Goal: Task Accomplishment & Management: Use online tool/utility

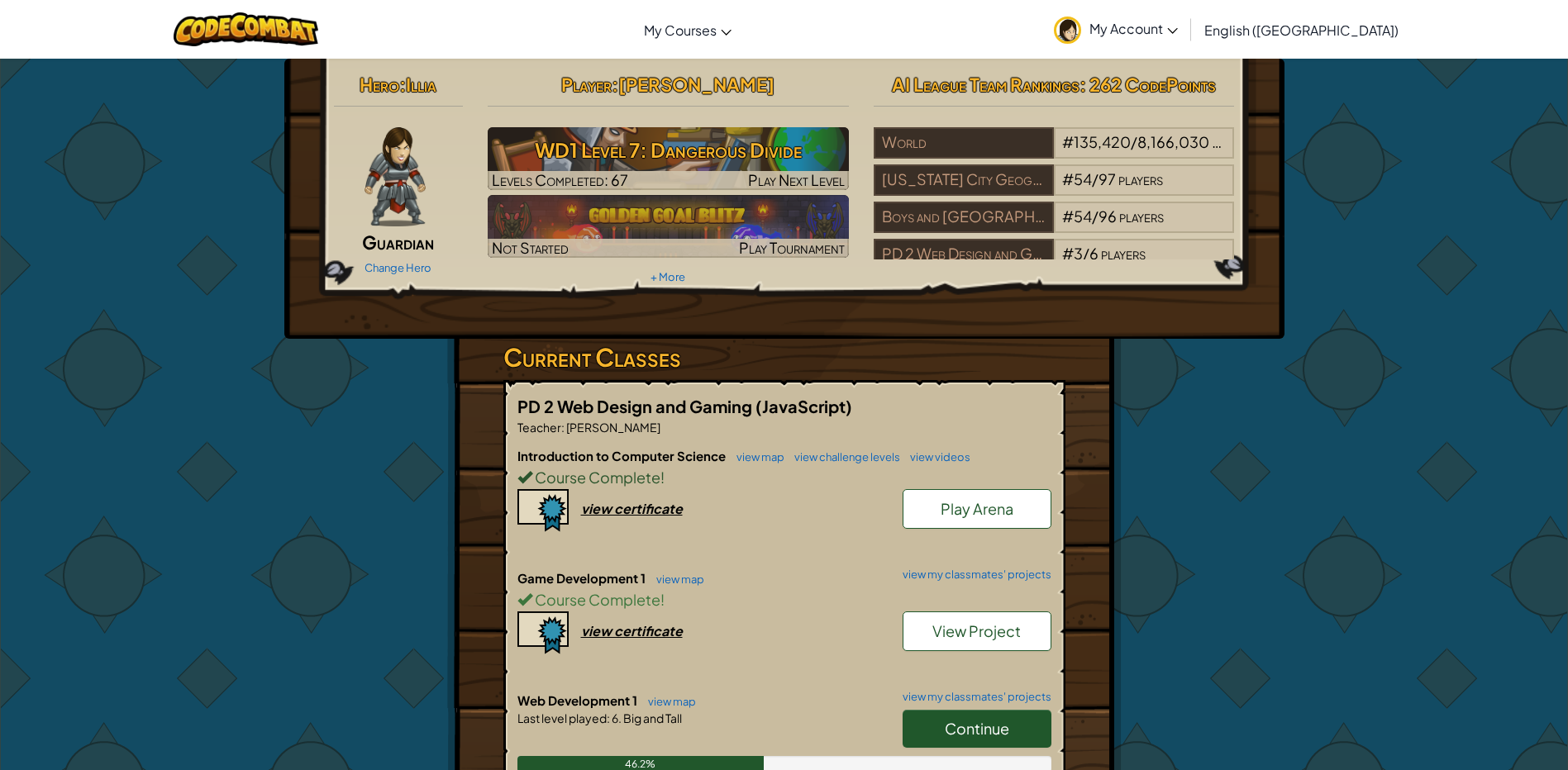
drag, startPoint x: 987, startPoint y: 472, endPoint x: 901, endPoint y: 767, distance: 307.3
click at [986, 472] on div "Course Complete !" at bounding box center [784, 476] width 534 height 24
click at [959, 742] on link "Continue" at bounding box center [977, 728] width 149 height 38
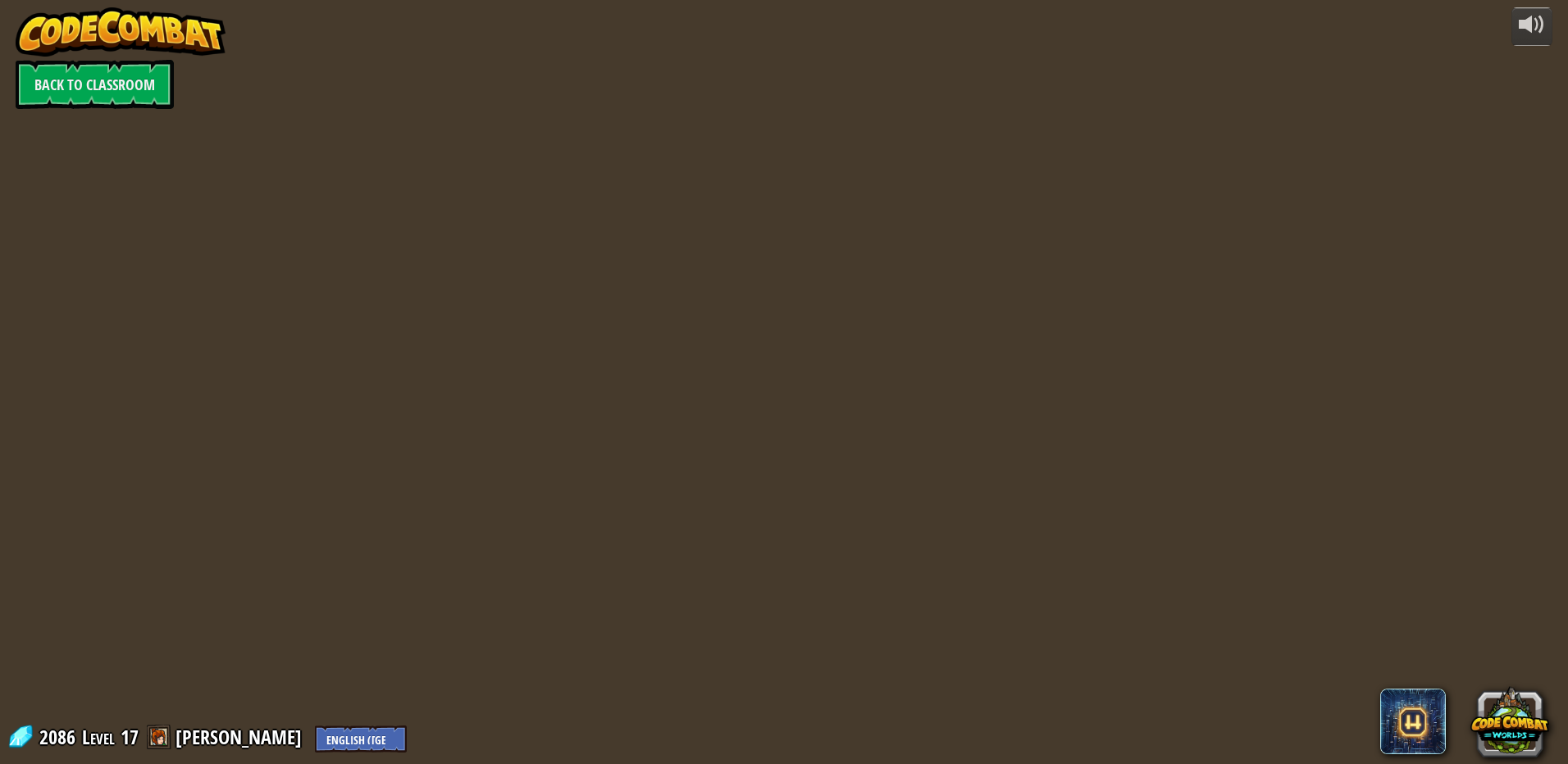
click at [958, 728] on div at bounding box center [784, 382] width 1244 height 764
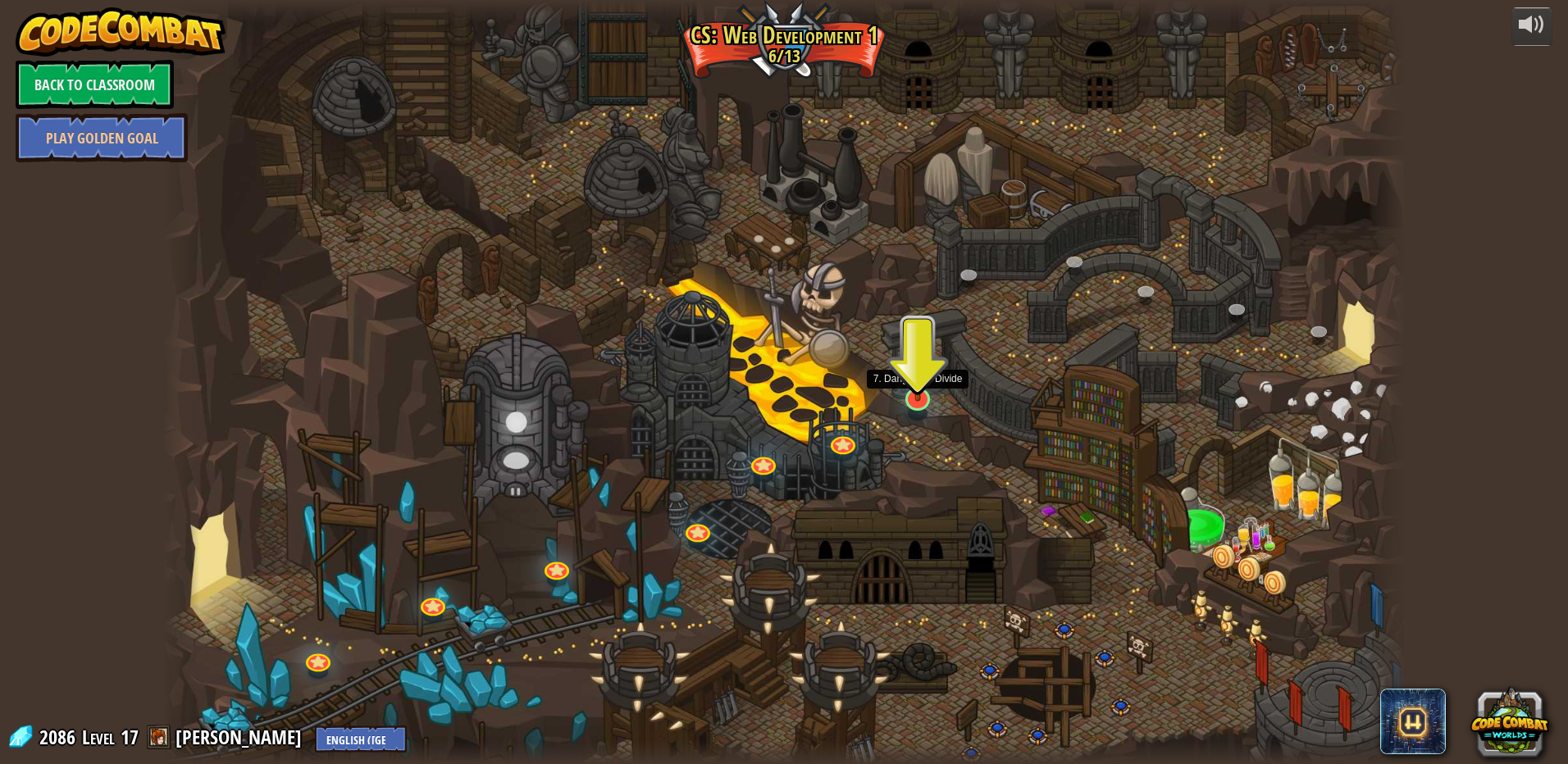
click at [925, 401] on img at bounding box center [918, 363] width 34 height 78
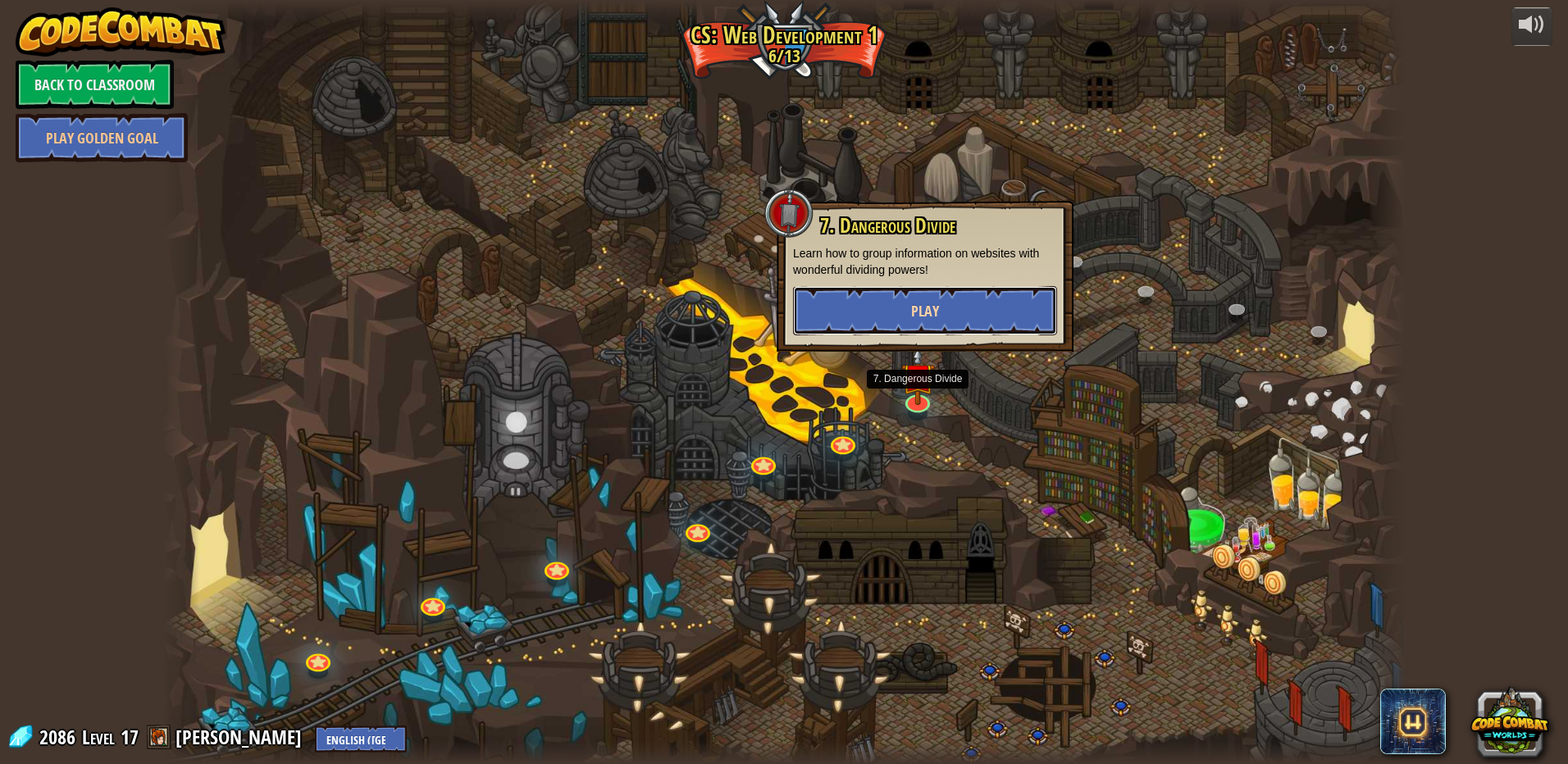
click at [935, 328] on button "Play" at bounding box center [925, 311] width 264 height 49
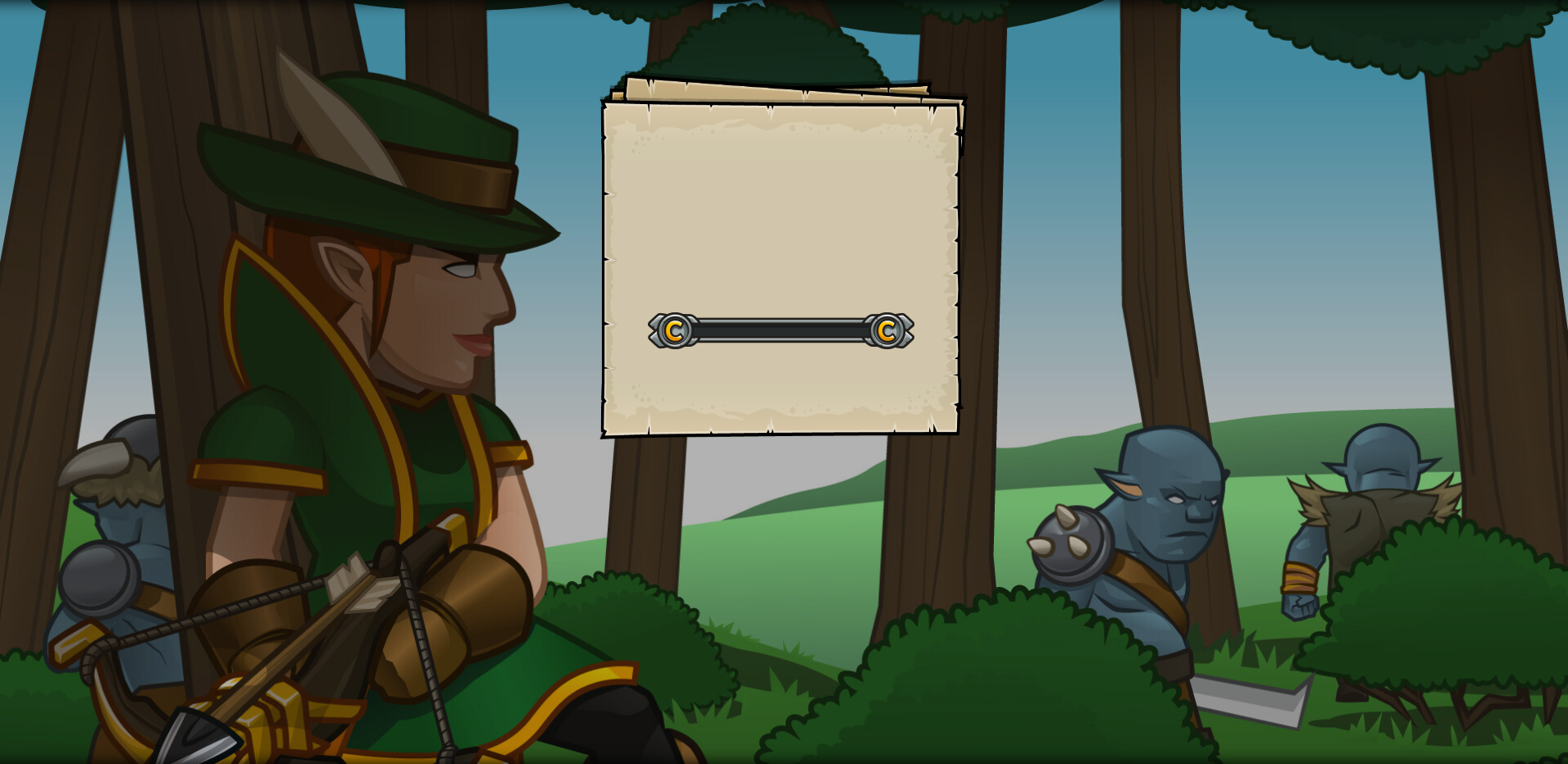
click at [933, 314] on div "Goals Start Level Error loading from server. Try refreshing the page. You'll ne…" at bounding box center [784, 255] width 369 height 368
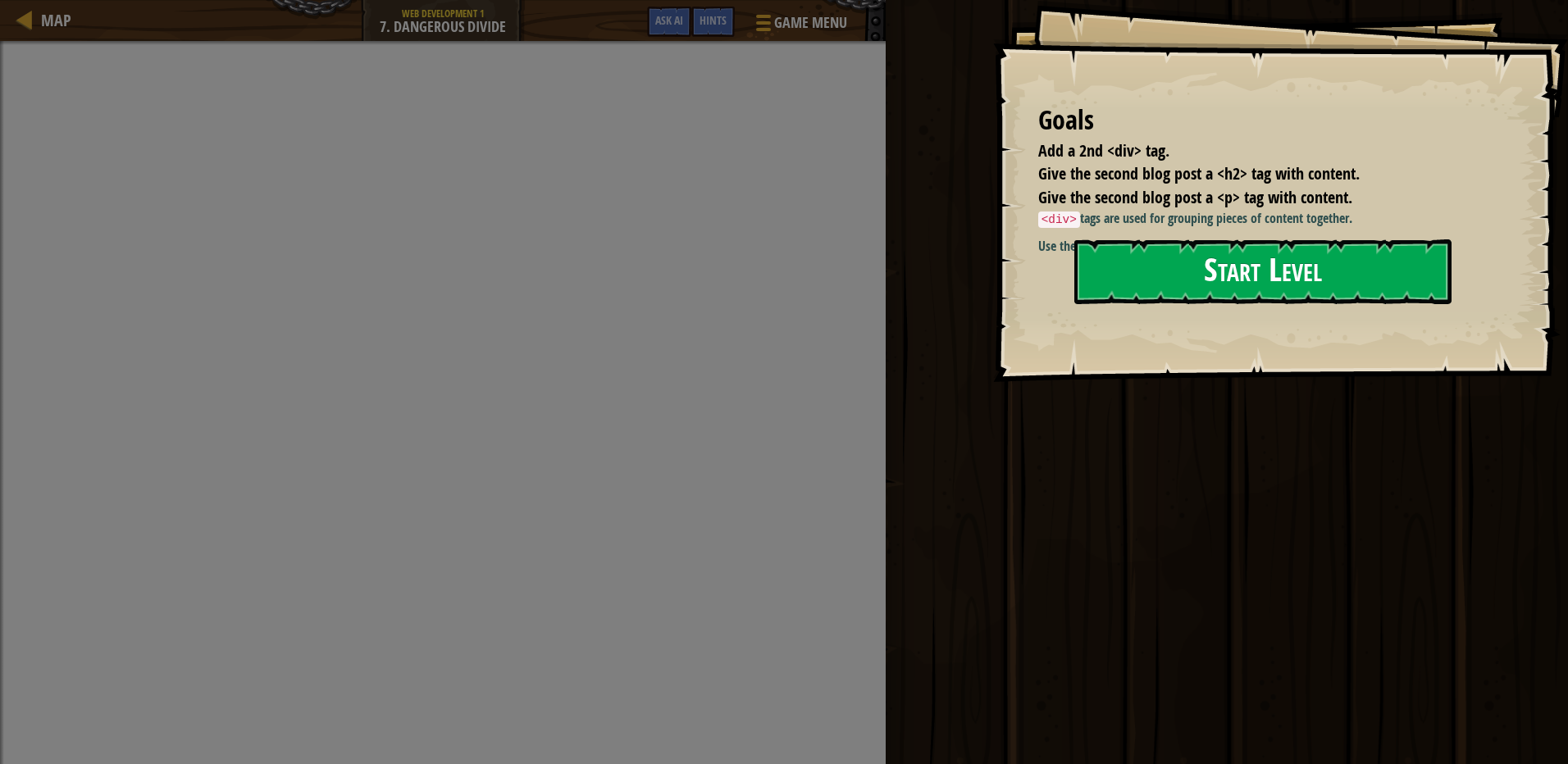
click at [1372, 289] on button "Start Level" at bounding box center [1262, 271] width 377 height 65
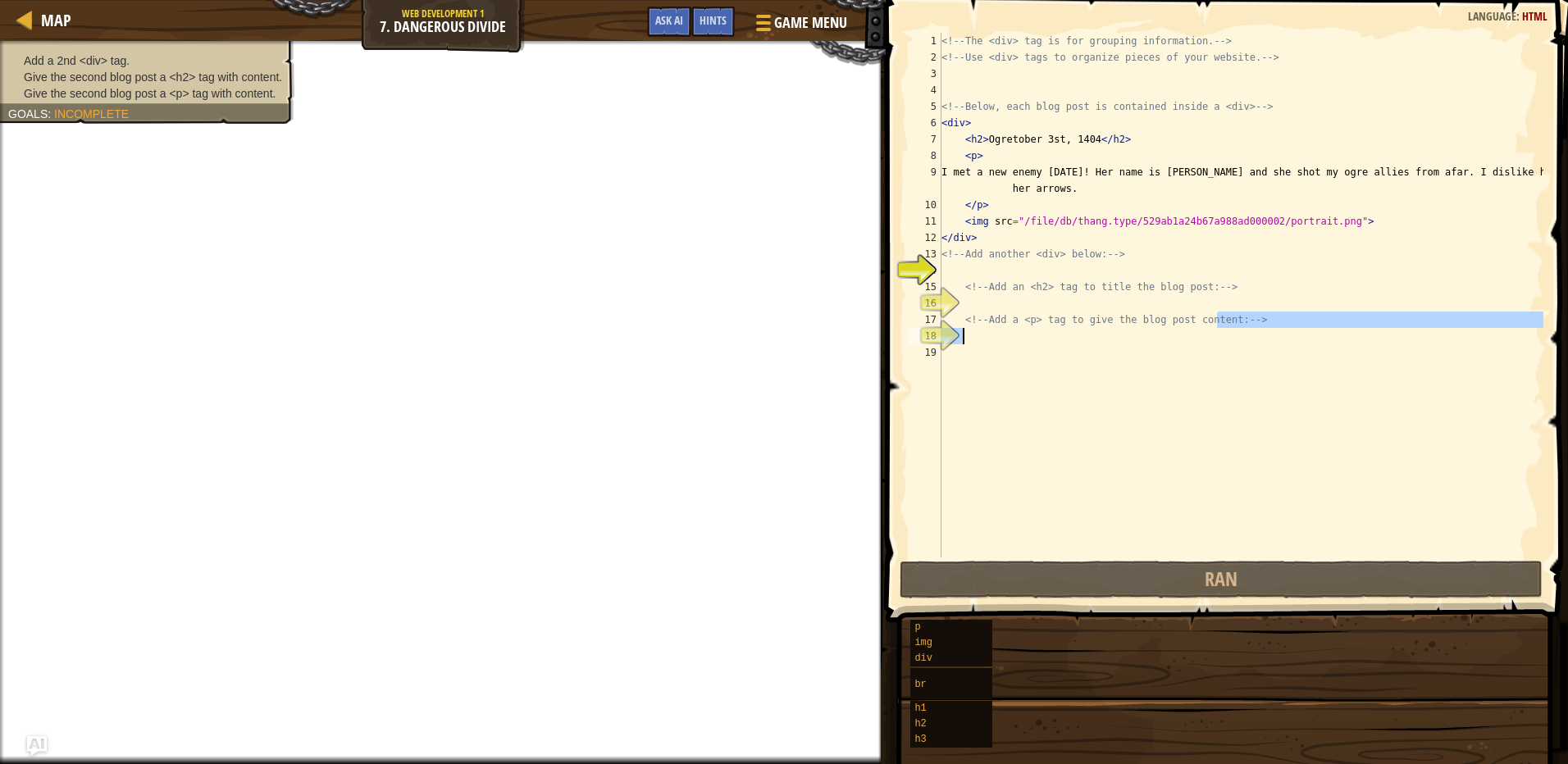
click at [1214, 329] on div "<!-- The <div> tag is for grouping information. --> <!-- Use <div> tags to orga…" at bounding box center [1241, 312] width 606 height 558
type textarea "<!-- Add a <p> tag to give the blog post content: -->"
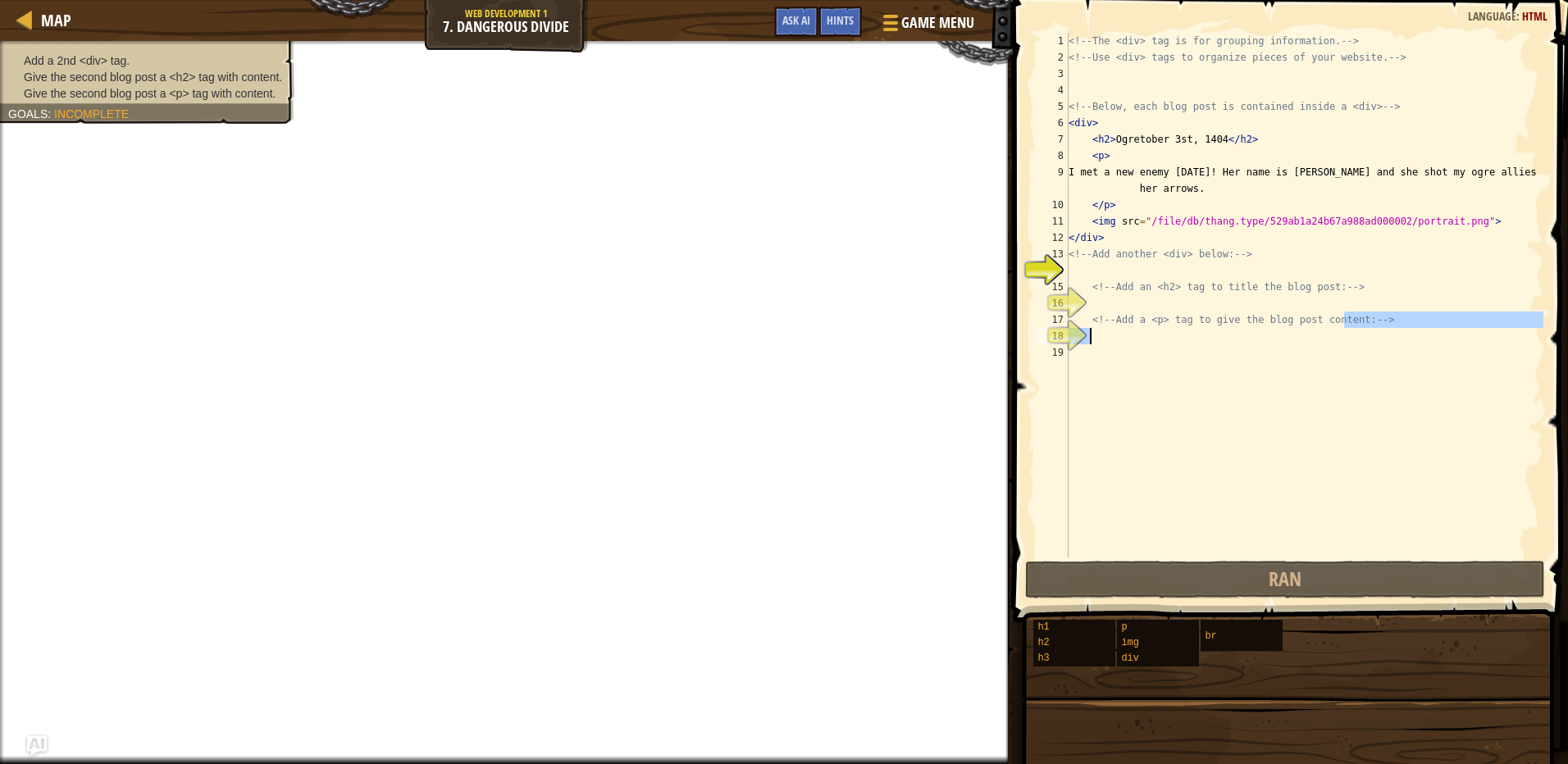
click at [1177, 347] on div "<!-- The <div> tag is for grouping information. --> <!-- Use <div> tags to orga…" at bounding box center [1368, 312] width 606 height 558
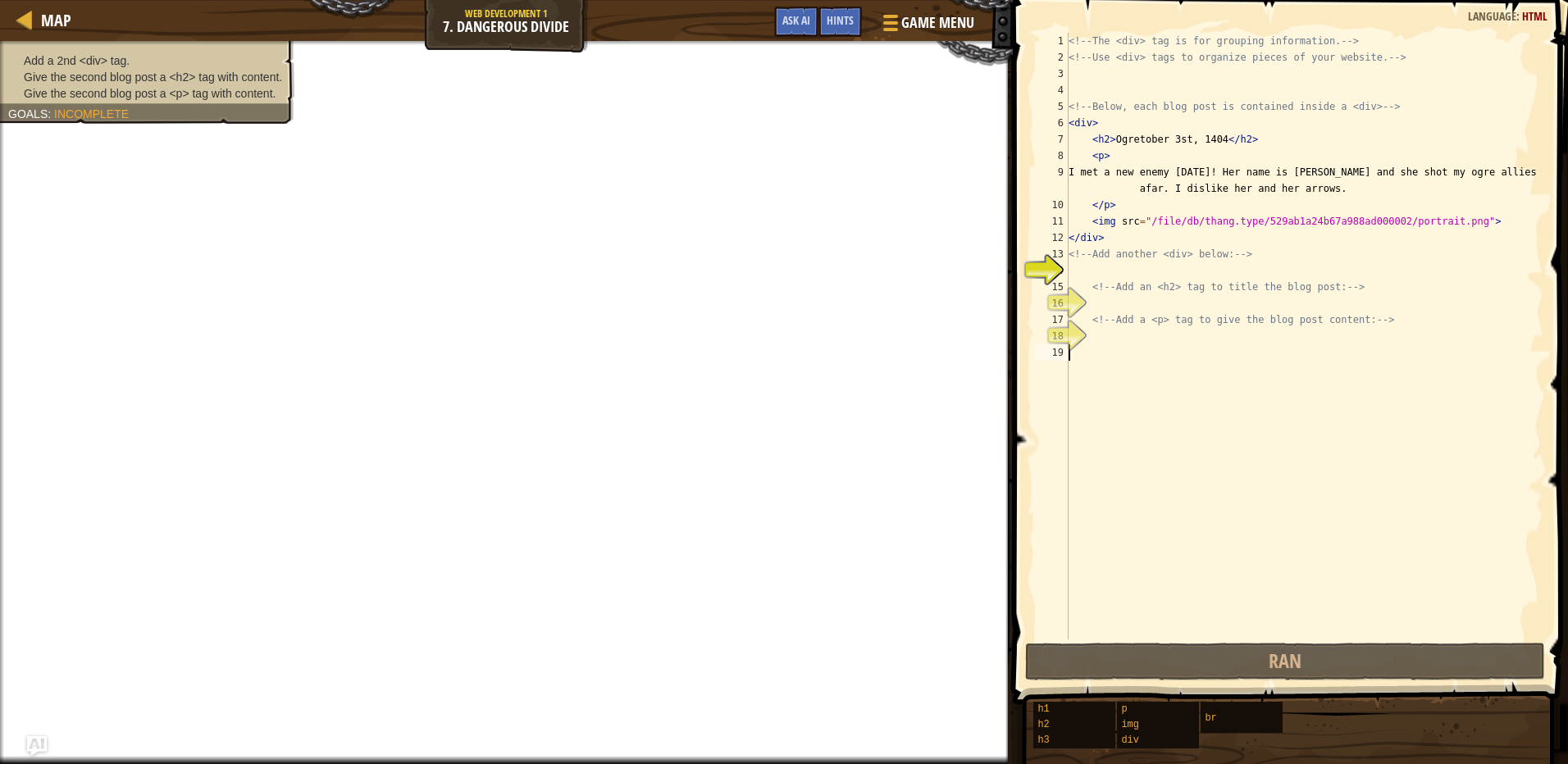
type textarea "<"
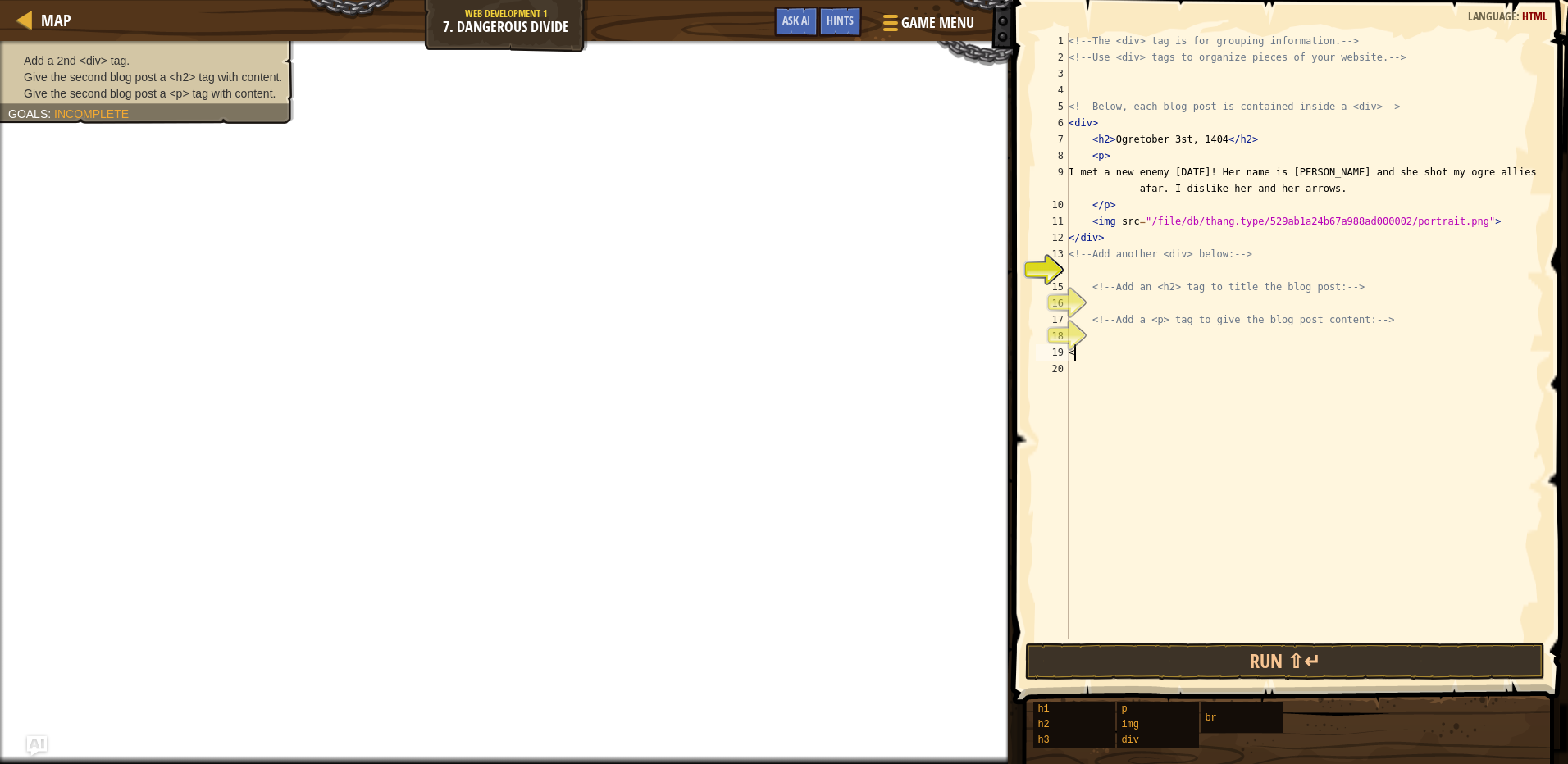
scroll to position [8, 0]
type textarea ">"
type textarea "<h2>Ogrevmber 2nd 1934"
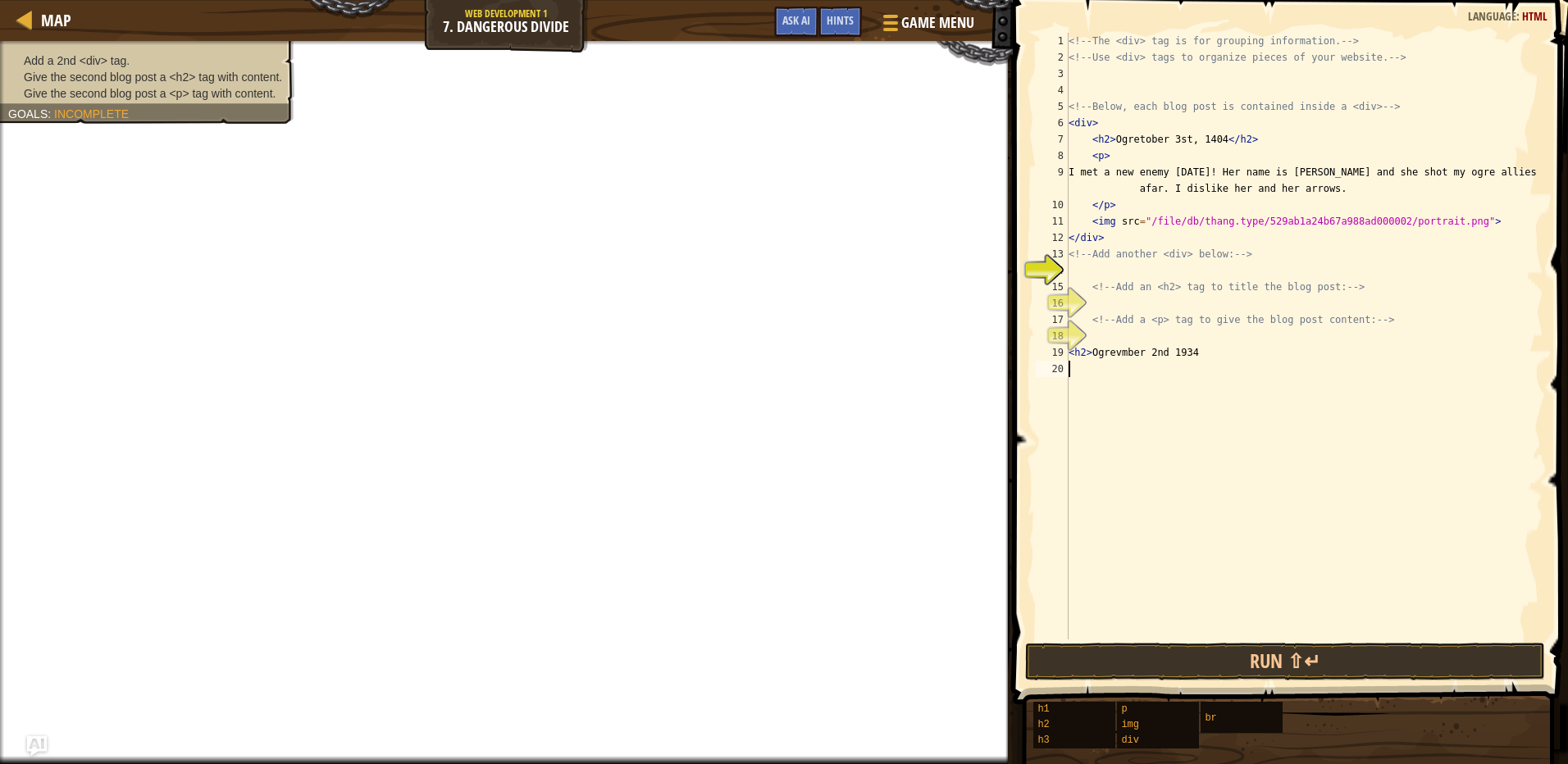
click at [1112, 383] on div "<!-- The <div> tag is for grouping information. --> <!-- Use <div> tags to orga…" at bounding box center [1304, 352] width 478 height 640
type textarea "<p>"
type textarea "t"
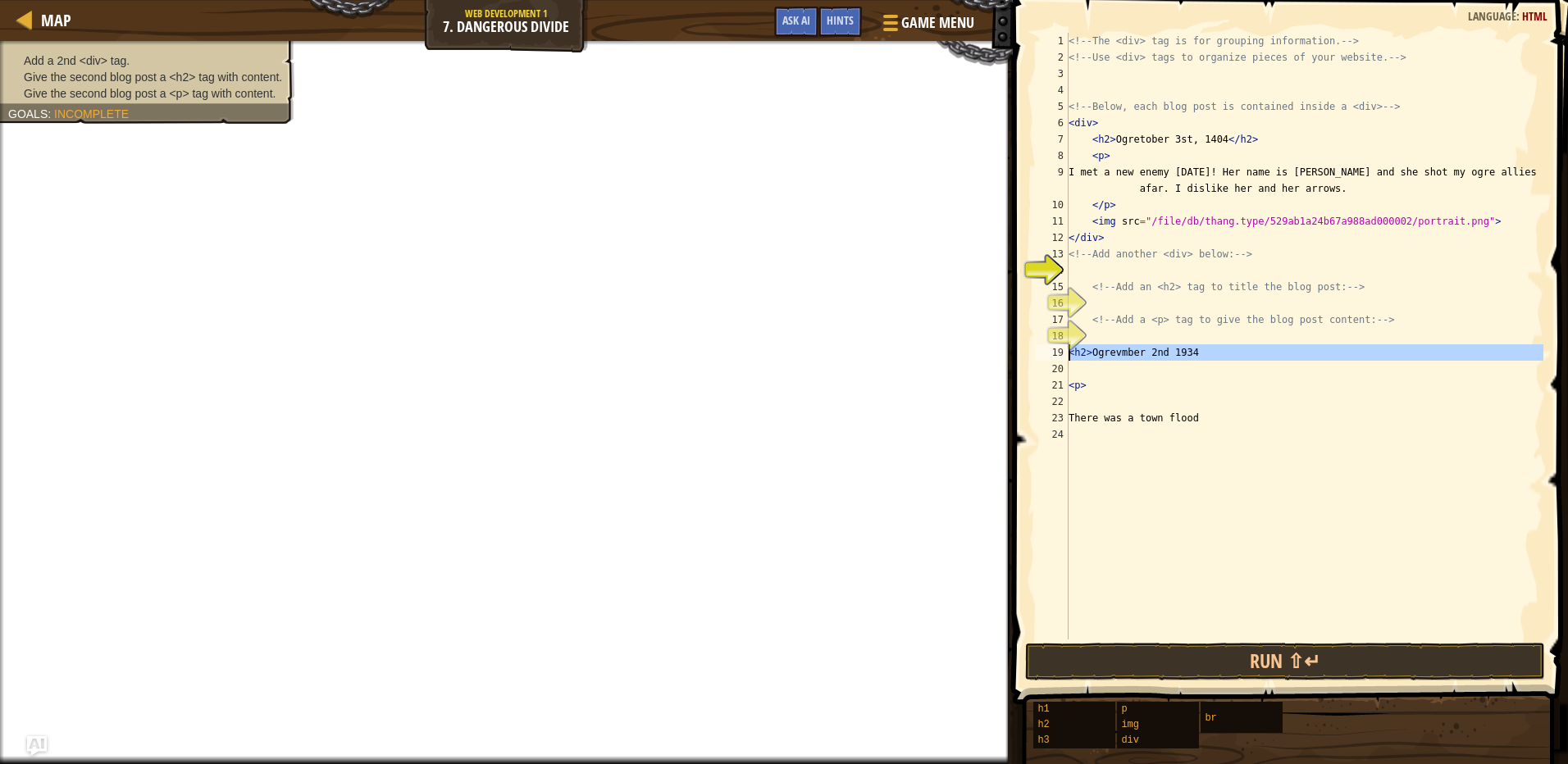
drag, startPoint x: 1208, startPoint y: 363, endPoint x: 1059, endPoint y: 355, distance: 149.2
click at [1059, 355] on div "There was a town flood 1 2 3 4 5 6 7 8 9 10 11 12 13 14 15 16 17 18 19 20 21 22…" at bounding box center [1287, 336] width 510 height 607
type textarea "<h2>Ogrevmber 2nd 1934"
click at [1145, 263] on div "<!-- The <div> tag is for grouping information. --> <!-- Use <div> tags to orga…" at bounding box center [1304, 352] width 478 height 640
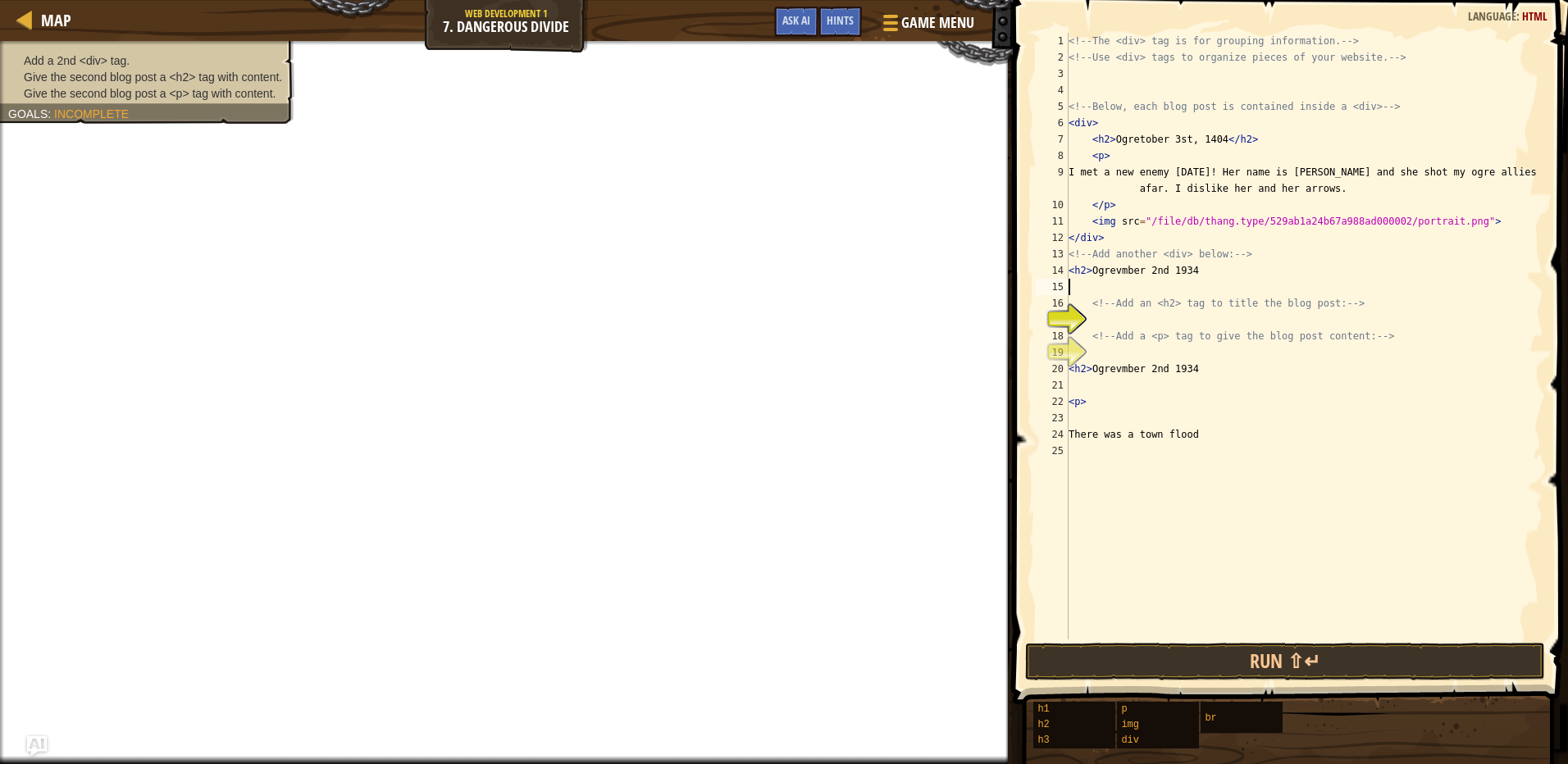
click at [1143, 365] on div "<!-- The <div> tag is for grouping information. --> <!-- Use <div> tags to orga…" at bounding box center [1304, 352] width 478 height 640
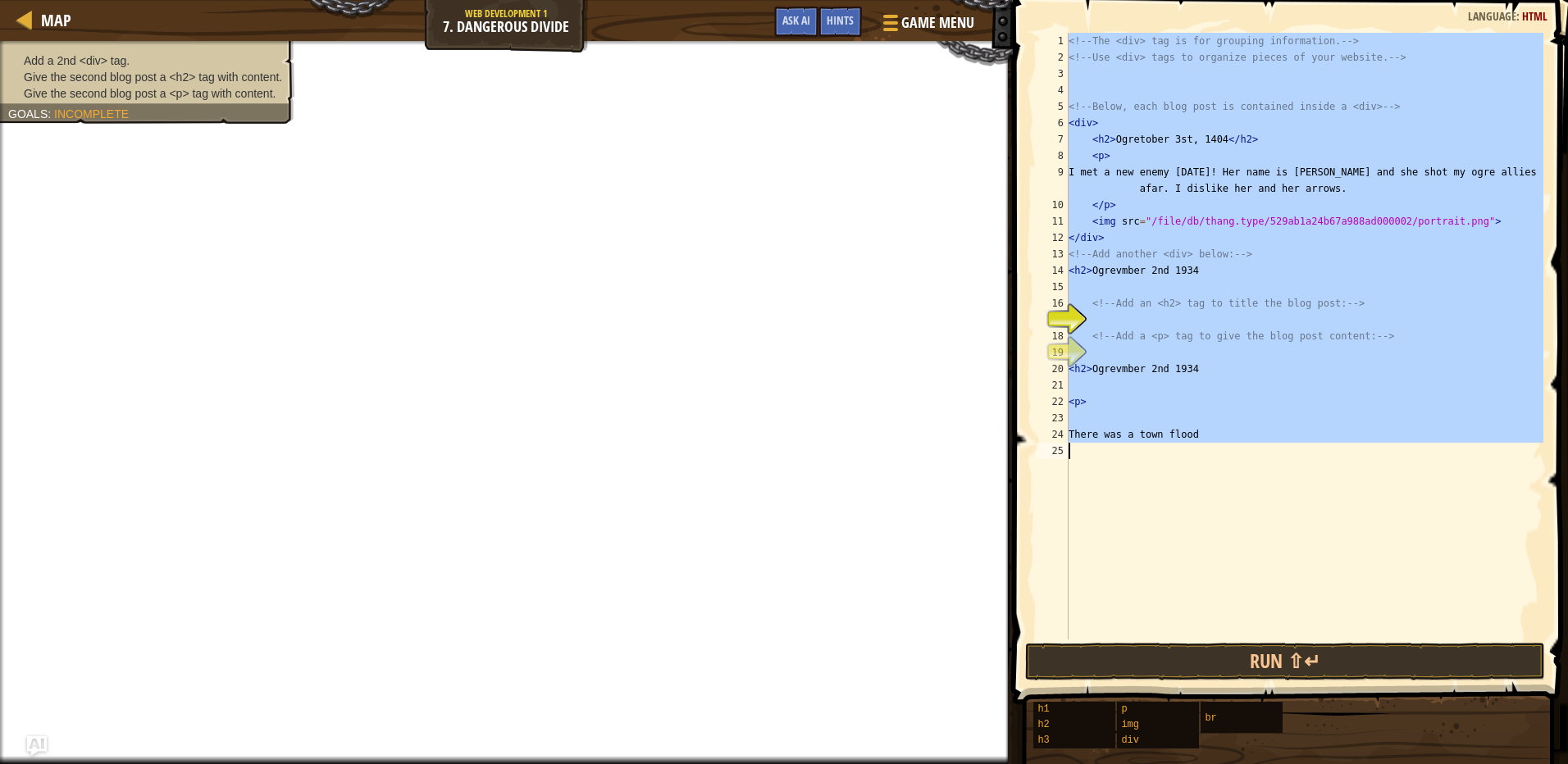
click at [1143, 365] on div "<!-- The <div> tag is for grouping information. --> <!-- Use <div> tags to orga…" at bounding box center [1304, 336] width 478 height 607
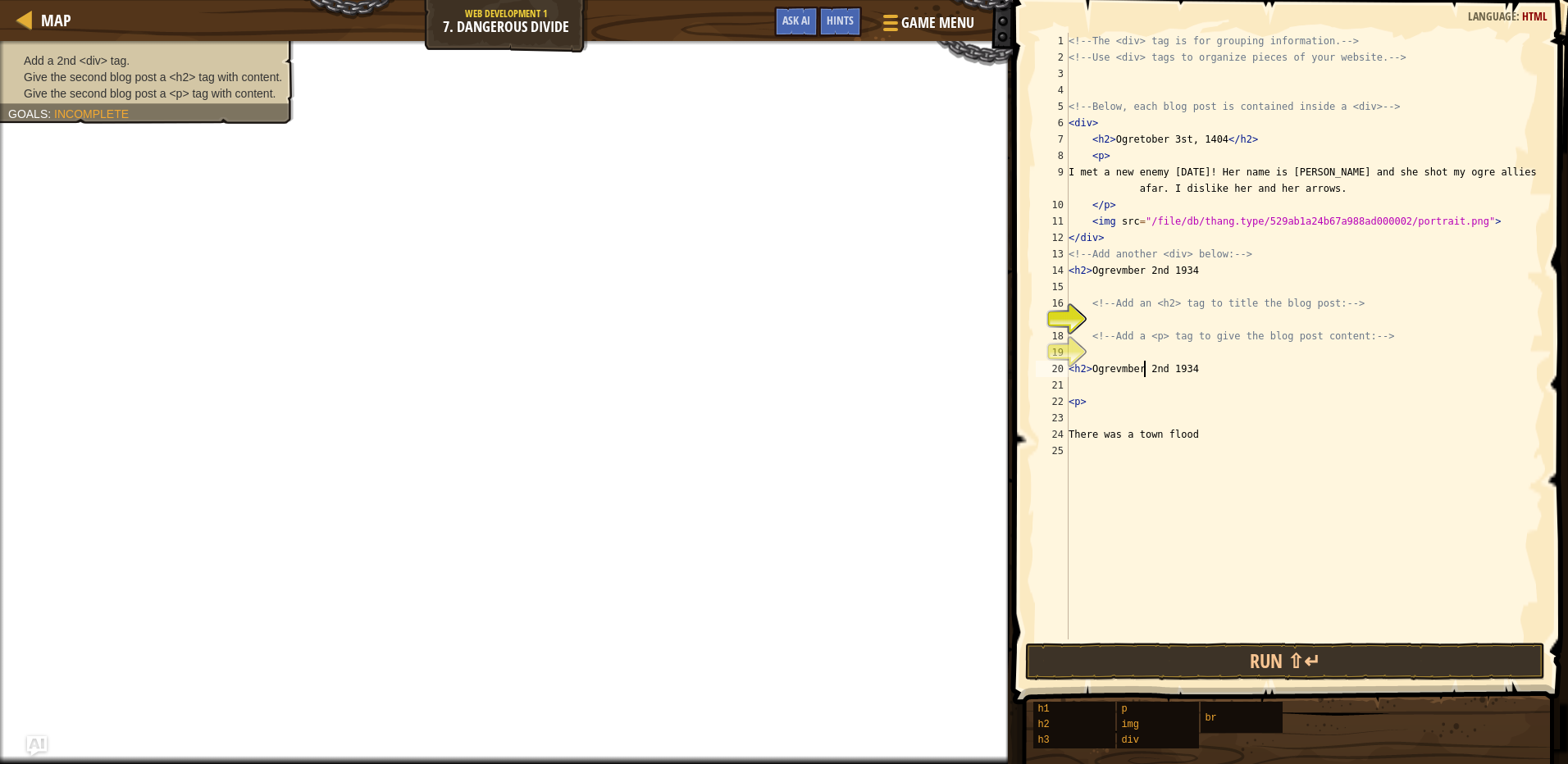
click at [1143, 365] on div "<!-- The <div> tag is for grouping information. --> <!-- Use <div> tags to orga…" at bounding box center [1304, 352] width 478 height 640
type textarea "<h2>Ogrevmber 2nd 1934"
click at [1068, 361] on div "19" at bounding box center [1052, 352] width 33 height 16
click at [1127, 276] on div "<!-- The <div> tag is for grouping information. --> <!-- Use <div> tags to orga…" at bounding box center [1304, 352] width 478 height 640
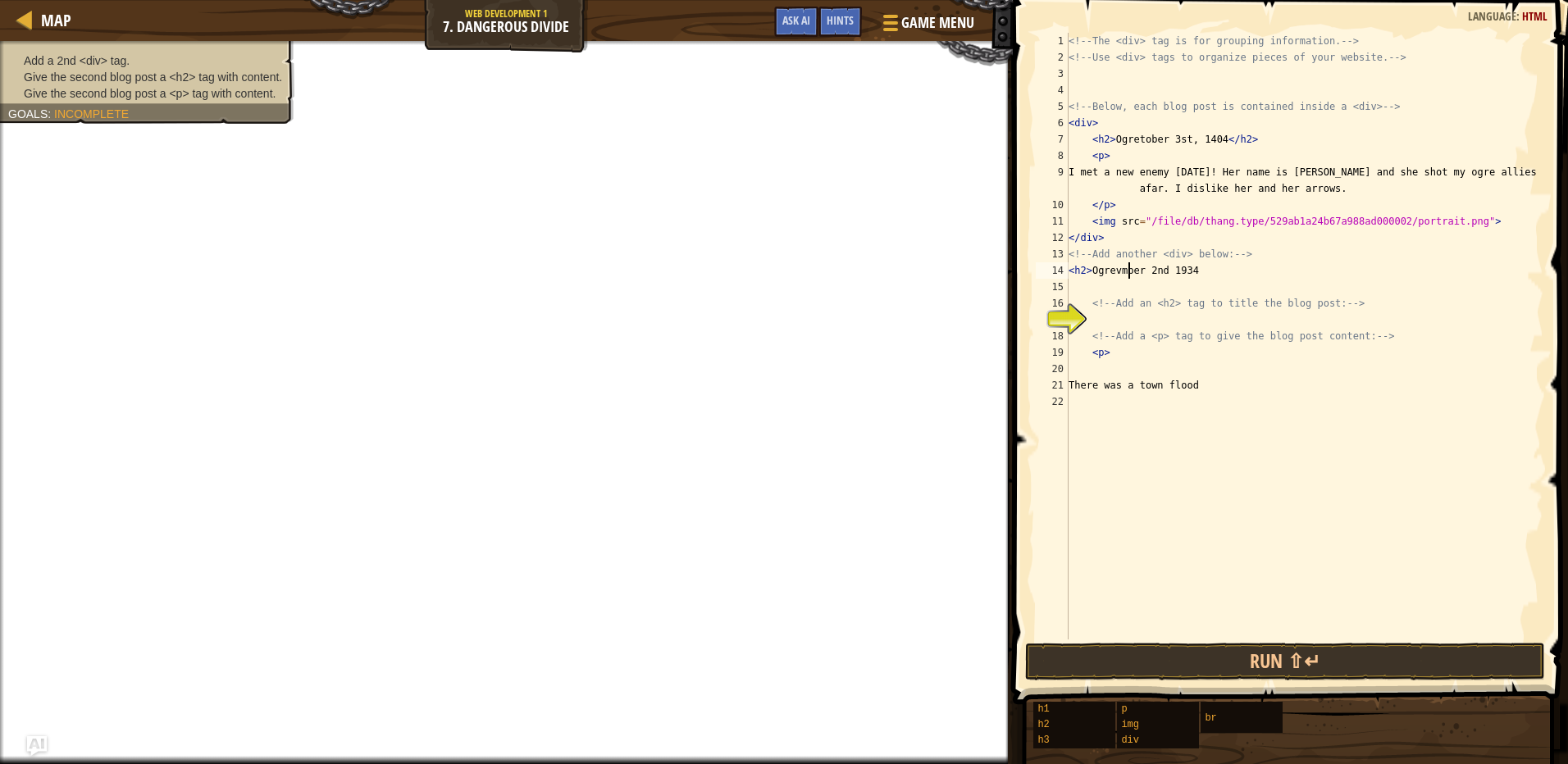
click at [1127, 276] on div "<!-- The <div> tag is for grouping information. --> <!-- Use <div> tags to orga…" at bounding box center [1304, 352] width 478 height 640
type textarea "<h2>Ogrevmber 2nd 1934"
click at [1100, 321] on div "<!-- The <div> tag is for grouping information. --> <!-- Use <div> tags to orga…" at bounding box center [1304, 352] width 478 height 640
paste textarea
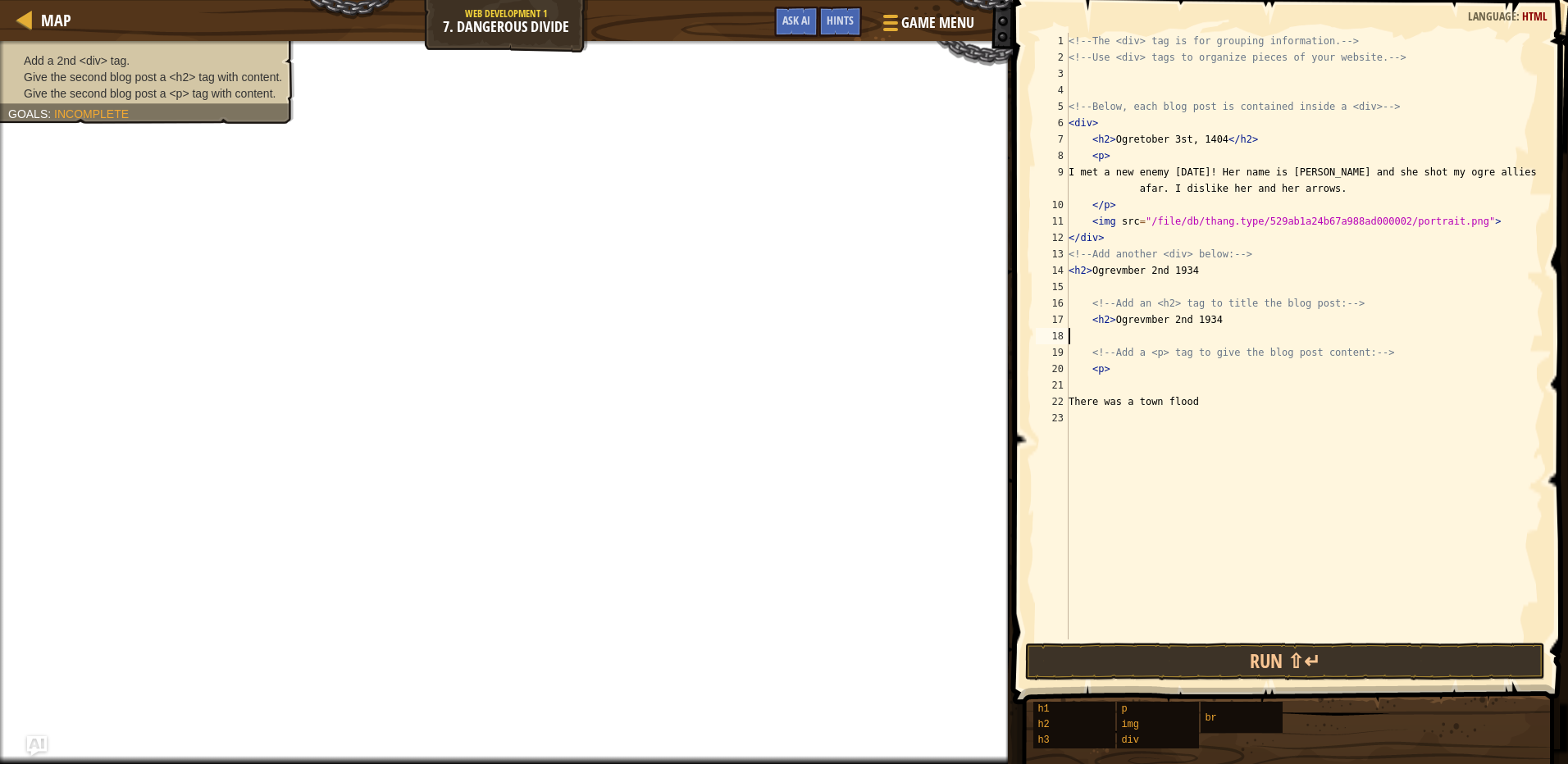
click at [1087, 287] on div "<!-- The <div> tag is for grouping information. --> <!-- Use <div> tags to orga…" at bounding box center [1304, 352] width 478 height 640
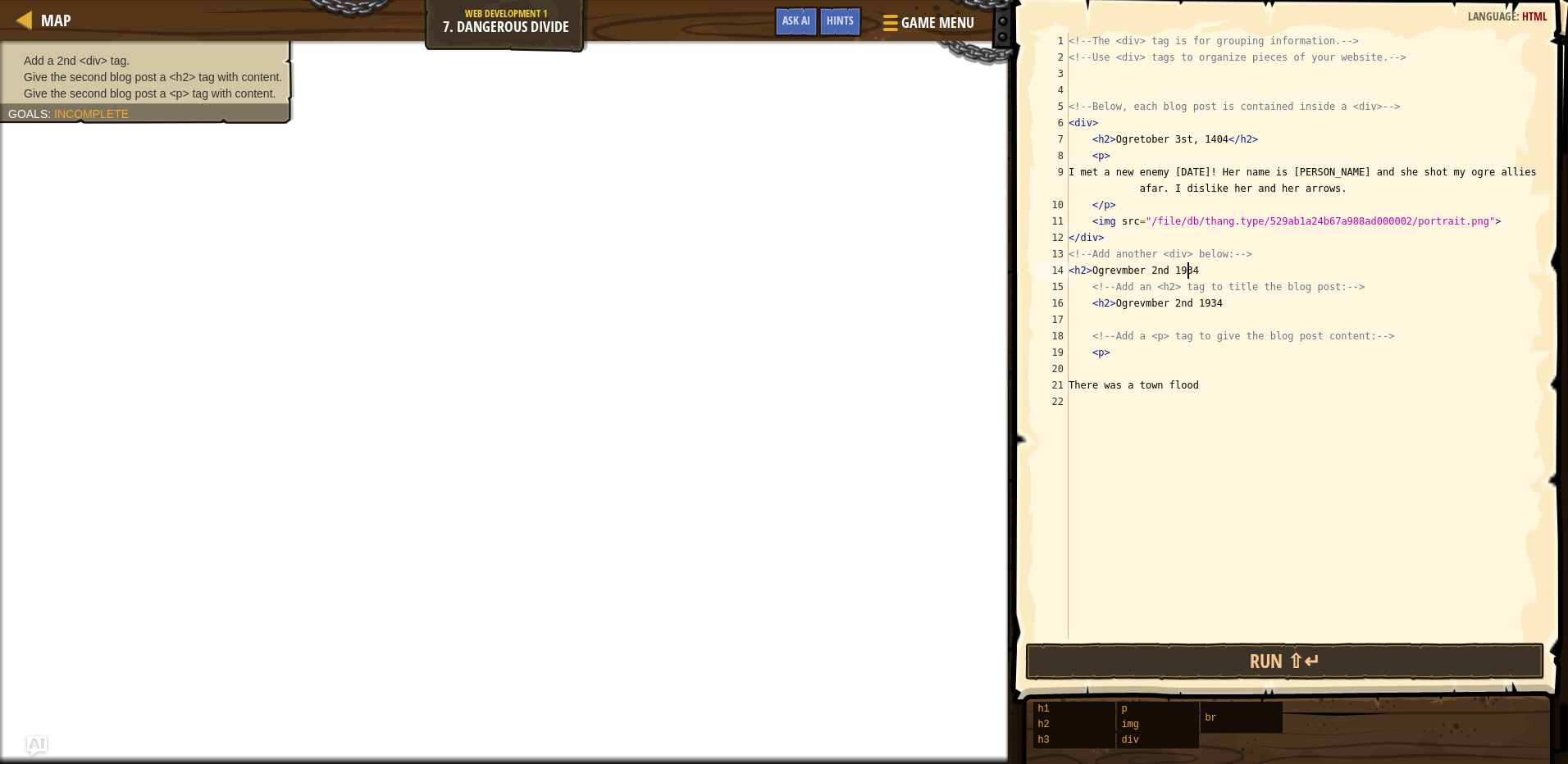
click at [1073, 292] on div "<!-- The <div> tag is for grouping information. --> <!-- Use <div> tags to orga…" at bounding box center [1304, 352] width 478 height 640
click at [1072, 330] on div "<!-- The <div> tag is for grouping information. --> <!-- Use <div> tags to orga…" at bounding box center [1304, 352] width 478 height 640
type textarea "<!-- Add a <p> tag to give the blog post content: -->"
click at [1073, 325] on div "<!-- The <div> tag is for grouping information. --> <!-- Use <div> tags to orga…" at bounding box center [1304, 352] width 478 height 640
click at [1195, 370] on div "<!-- The <div> tag is for grouping information. --> <!-- Use <div> tags to orga…" at bounding box center [1304, 352] width 478 height 640
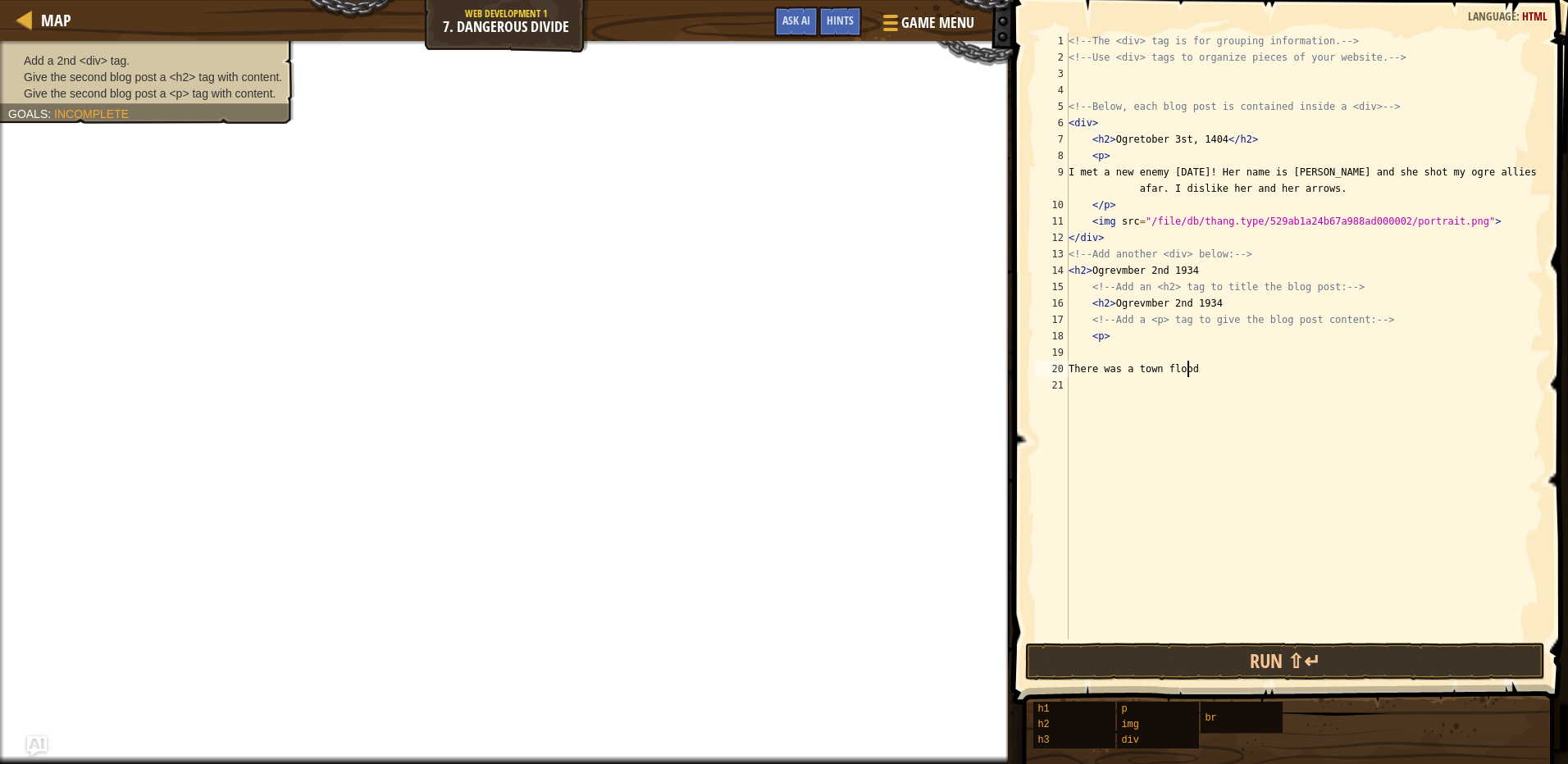
scroll to position [8, 9]
click at [1156, 273] on div "<!-- The <div> tag is for grouping information. --> <!-- Use <div> tags to orga…" at bounding box center [1304, 352] width 478 height 640
click at [1144, 269] on div "<!-- The <div> tag is for grouping information. --> <!-- Use <div> tags to orga…" at bounding box center [1304, 352] width 478 height 640
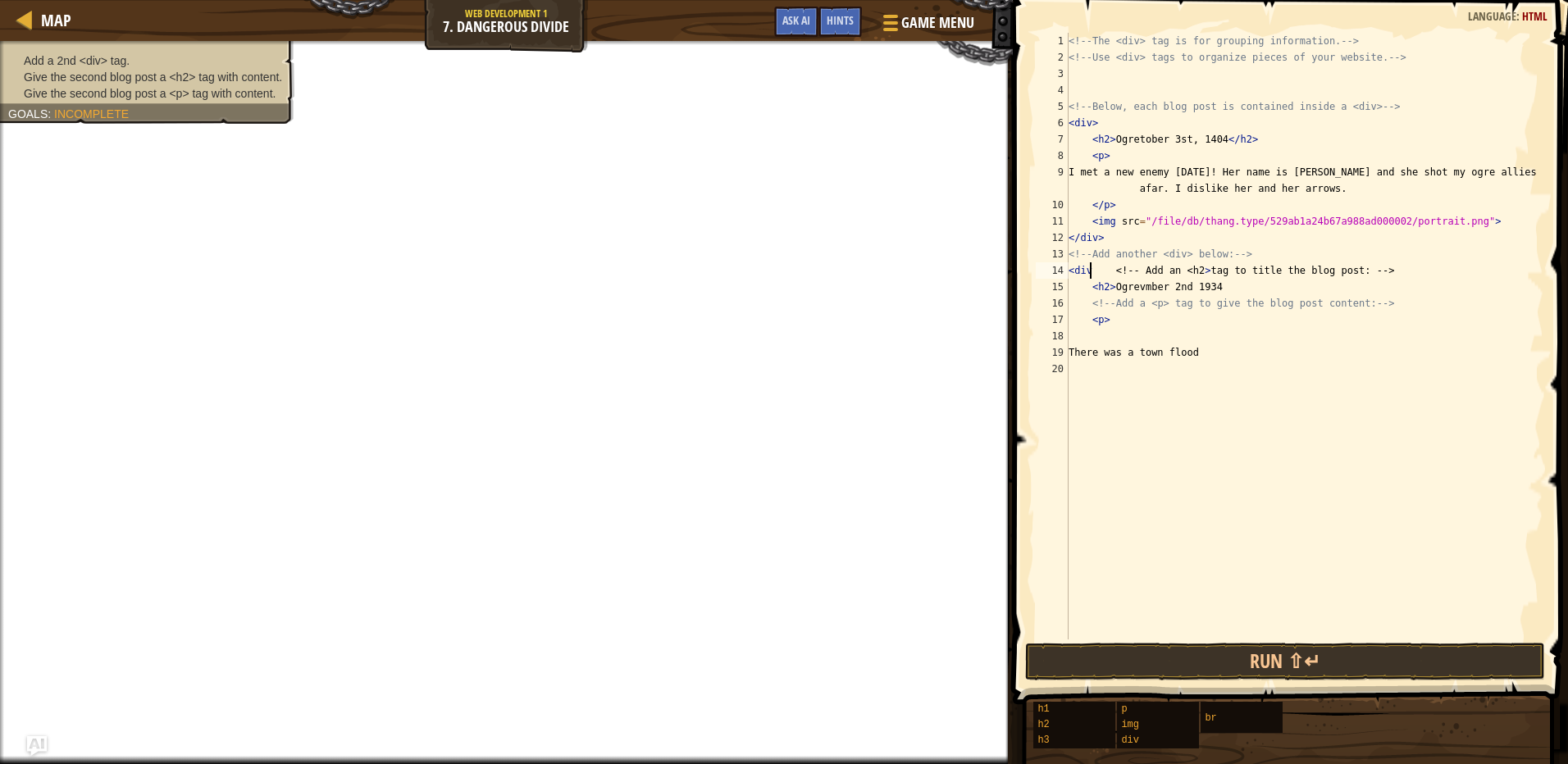
scroll to position [8, 2]
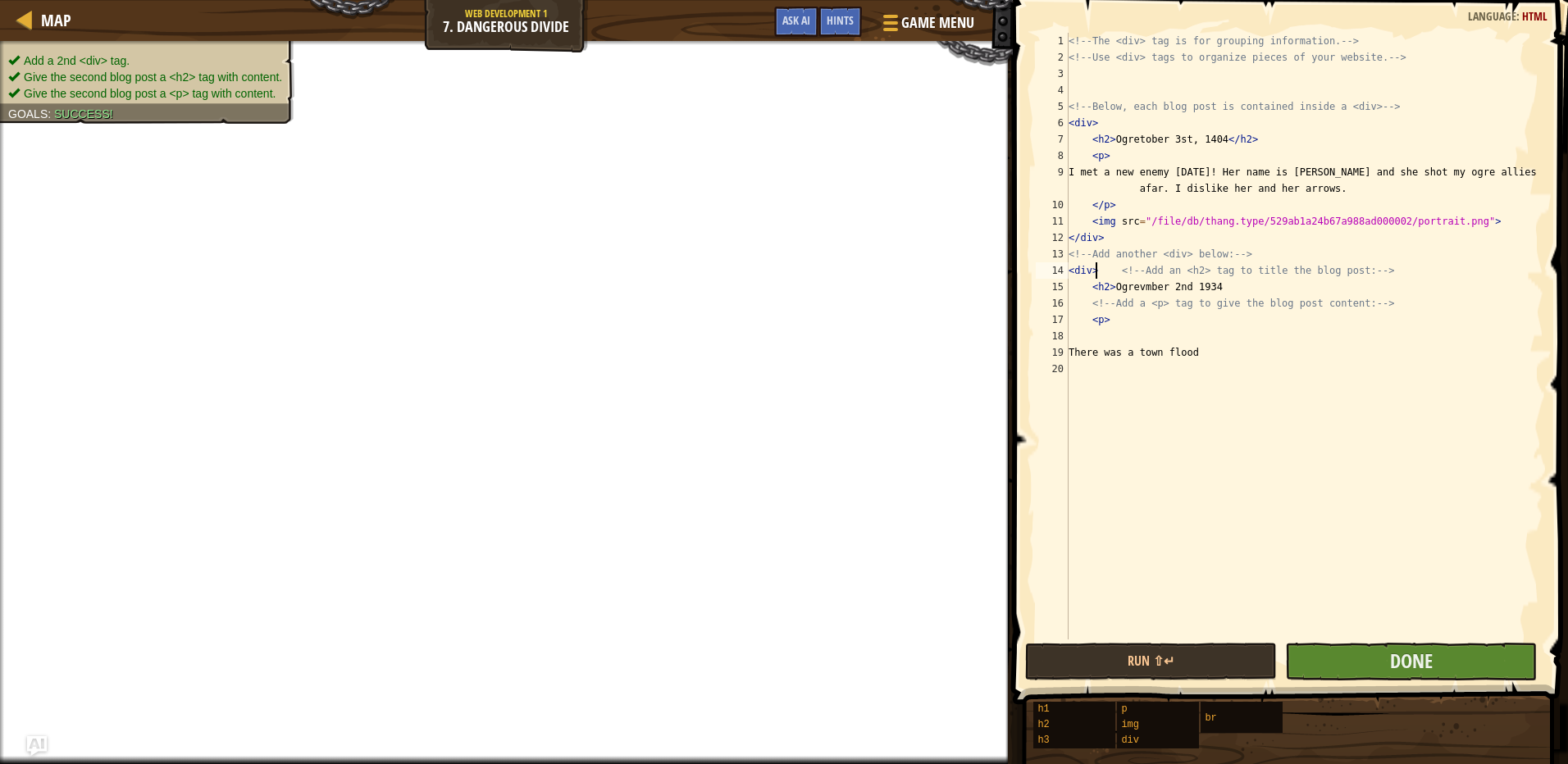
type textarea "<div> <!-- Add an <h2> tag to title the blog post: -->"
click at [1361, 670] on button "Done" at bounding box center [1411, 661] width 252 height 38
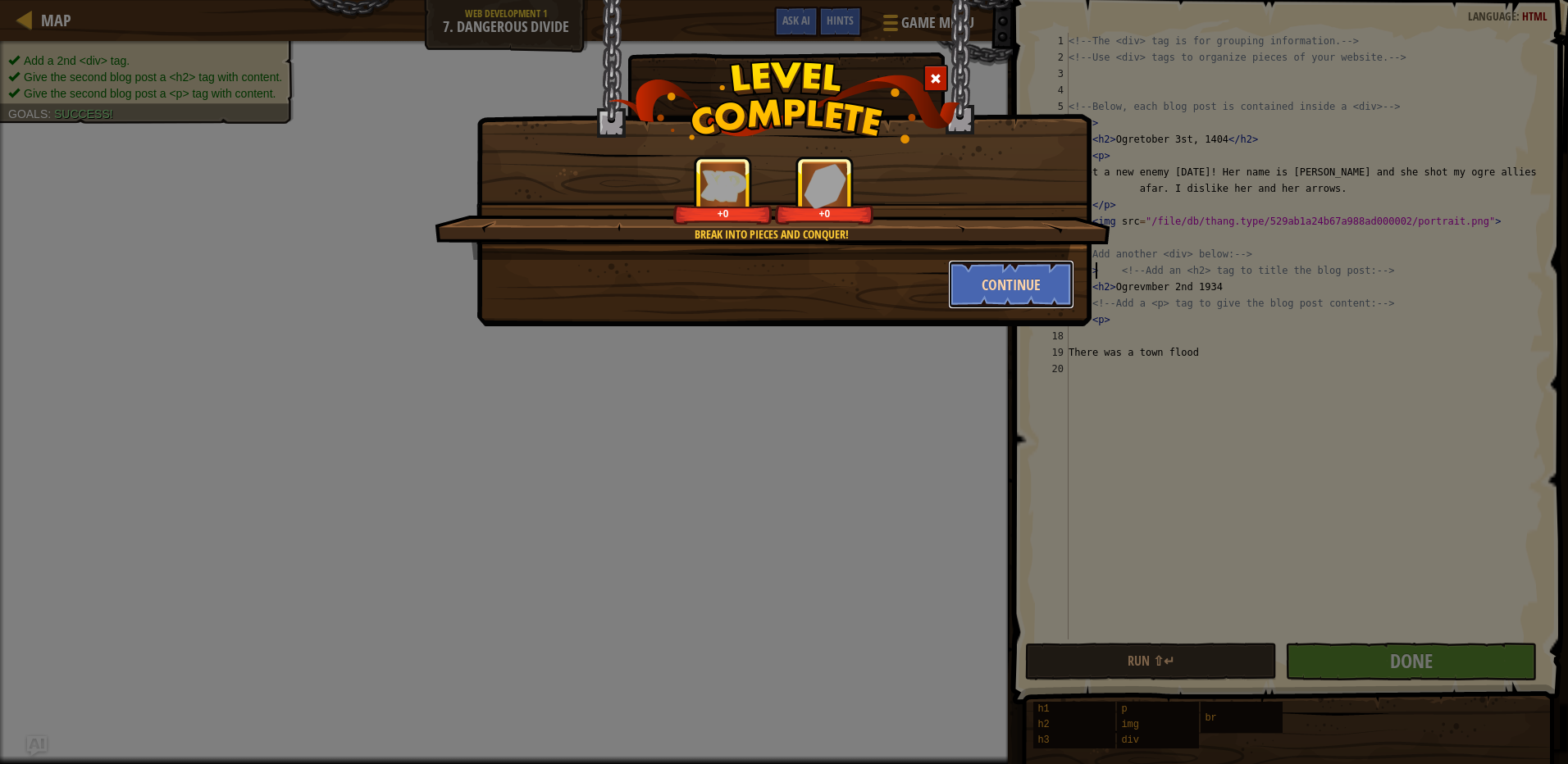
click at [1052, 301] on button "Continue" at bounding box center [1011, 284] width 127 height 49
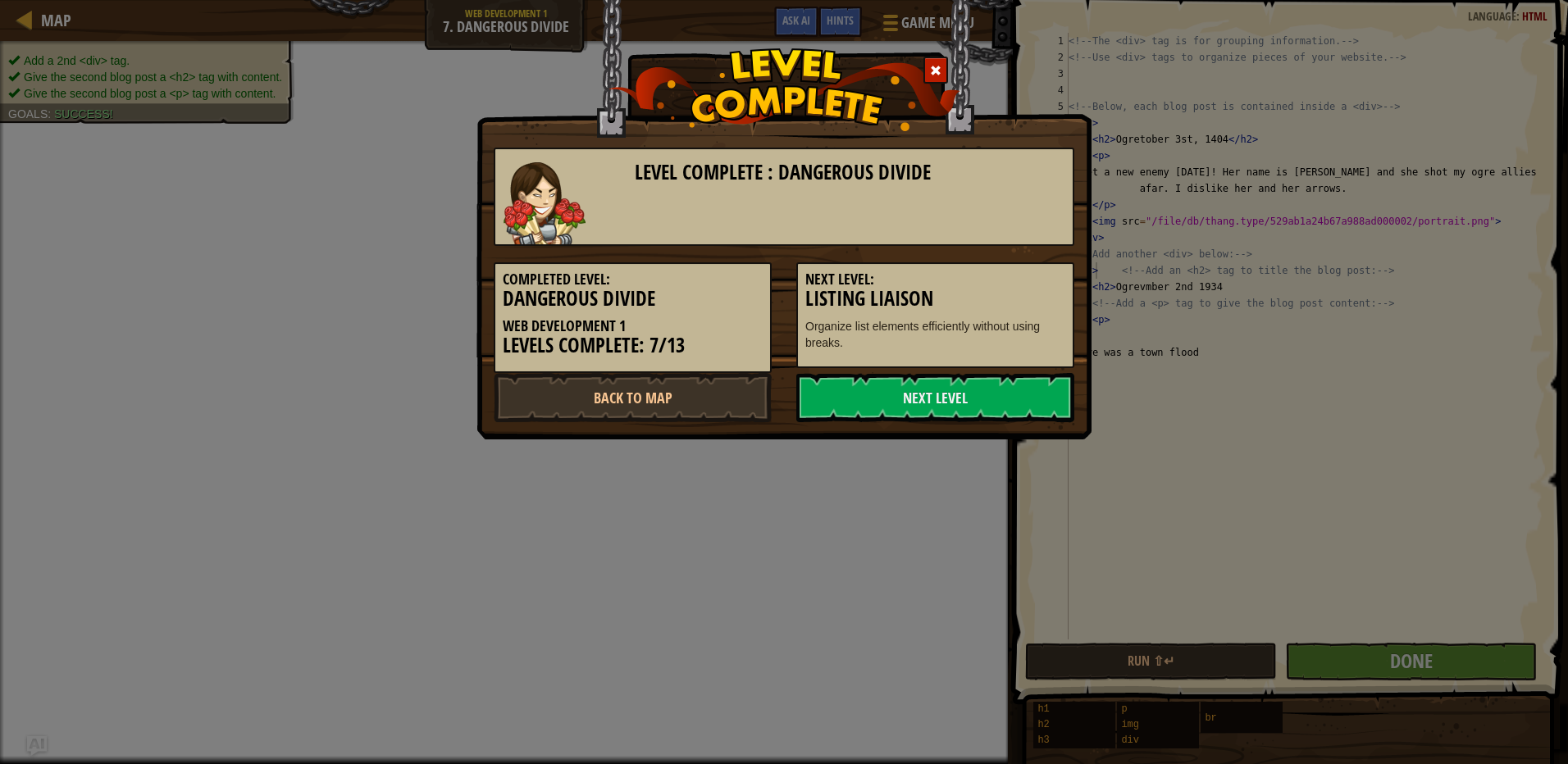
click at [1051, 302] on h3 "Listing Liaison" at bounding box center [934, 298] width 260 height 22
click at [1006, 399] on link "Next Level" at bounding box center [935, 397] width 278 height 49
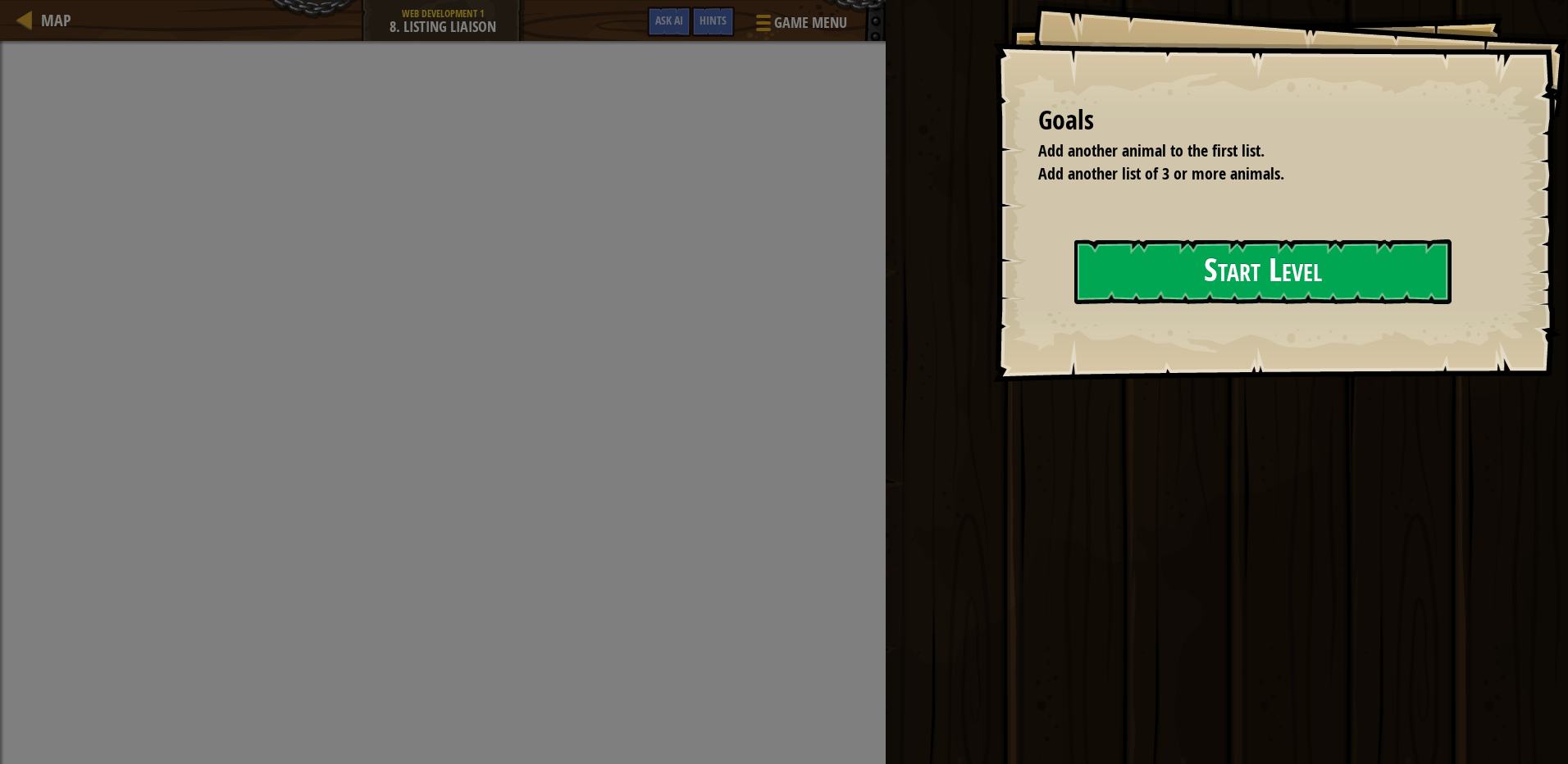
click at [1077, 304] on button "Start Level" at bounding box center [1262, 271] width 377 height 65
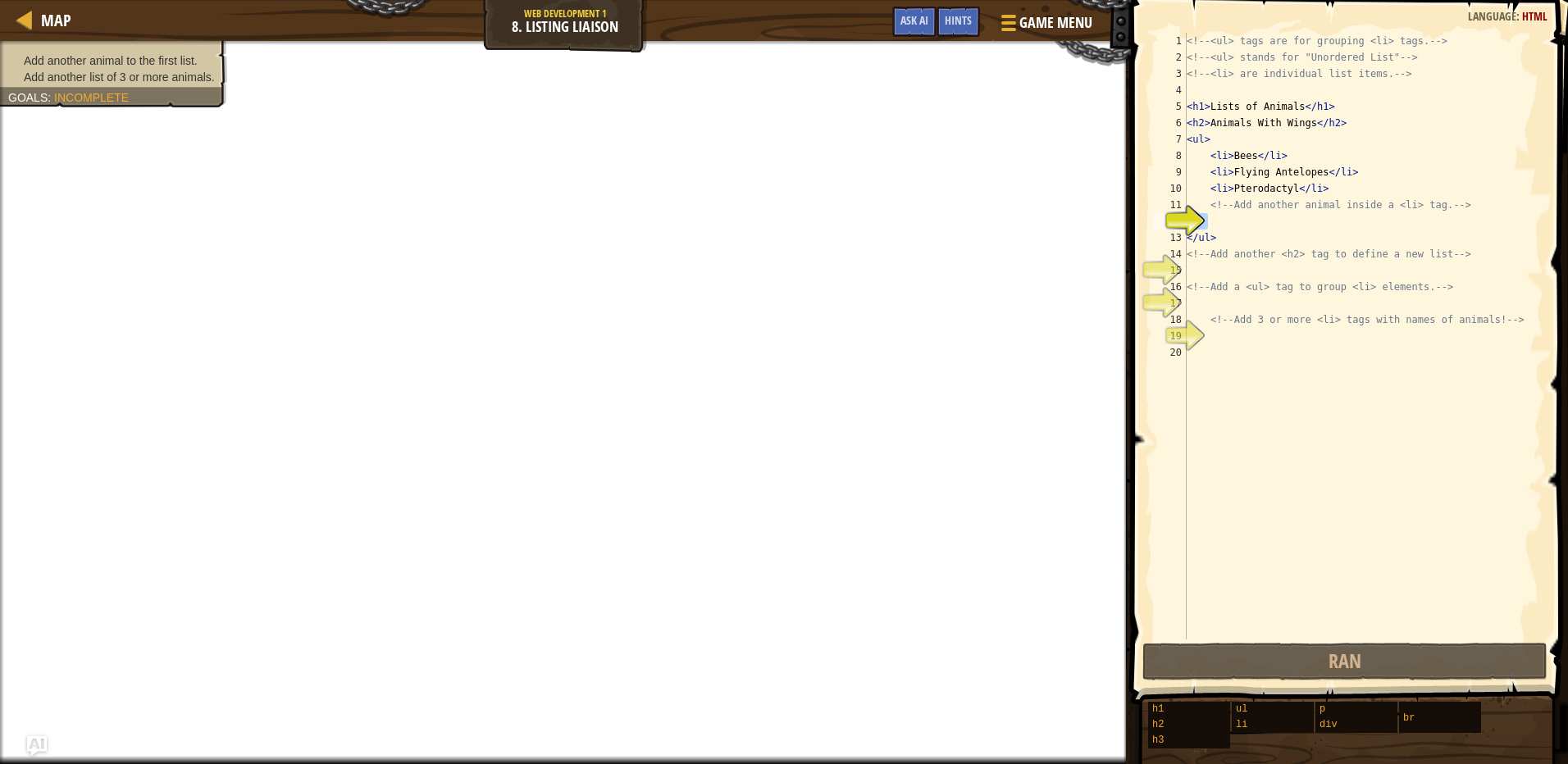
click at [1269, 219] on div "<!-- <ul> tags are for grouping <li> tags. --> <!-- <ul> stands for "Unordered …" at bounding box center [1362, 336] width 360 height 607
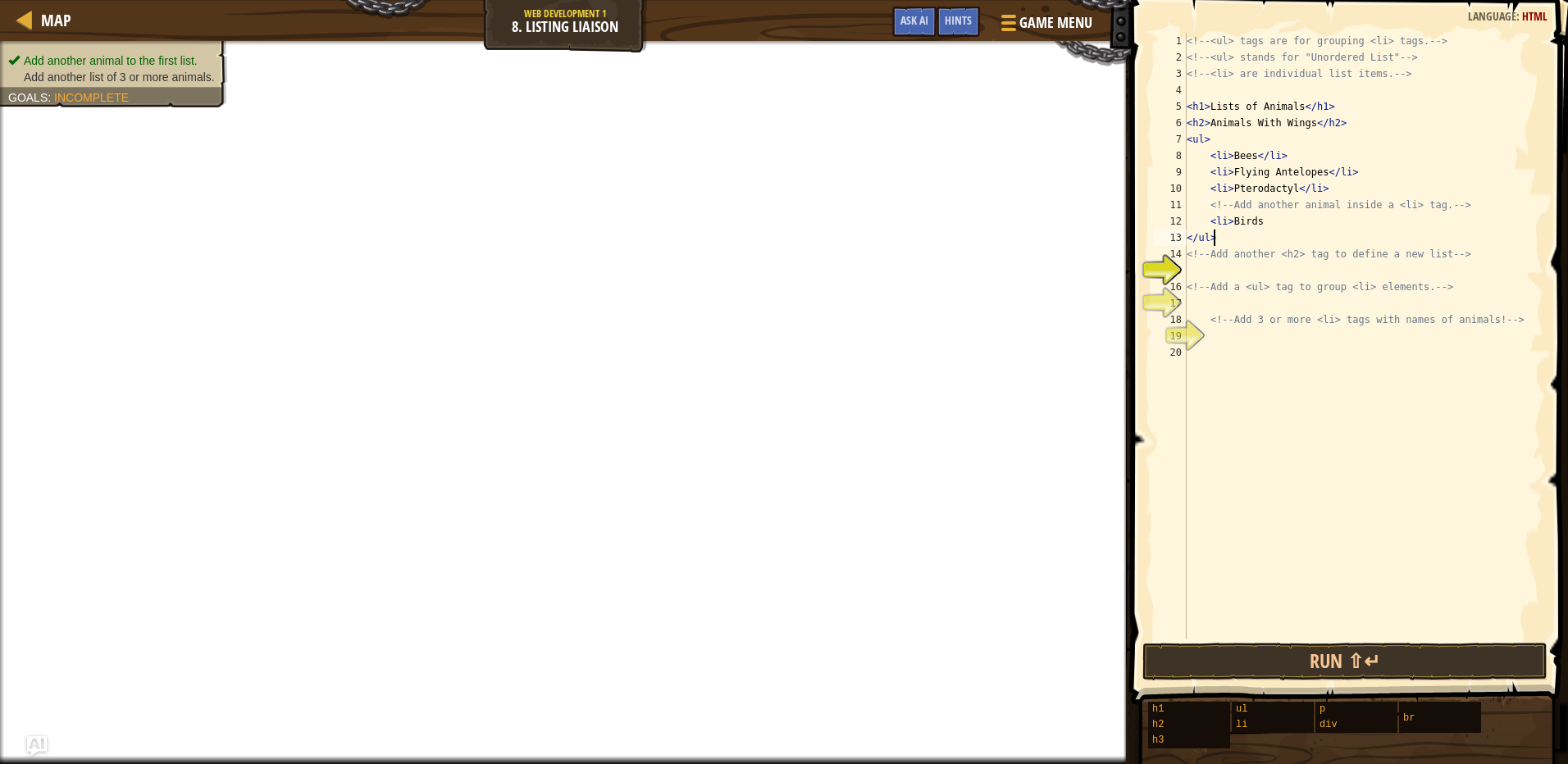
scroll to position [8, 2]
type textarea "<!-- Add another <h2> tag to define a new list -->"
type textarea "s"
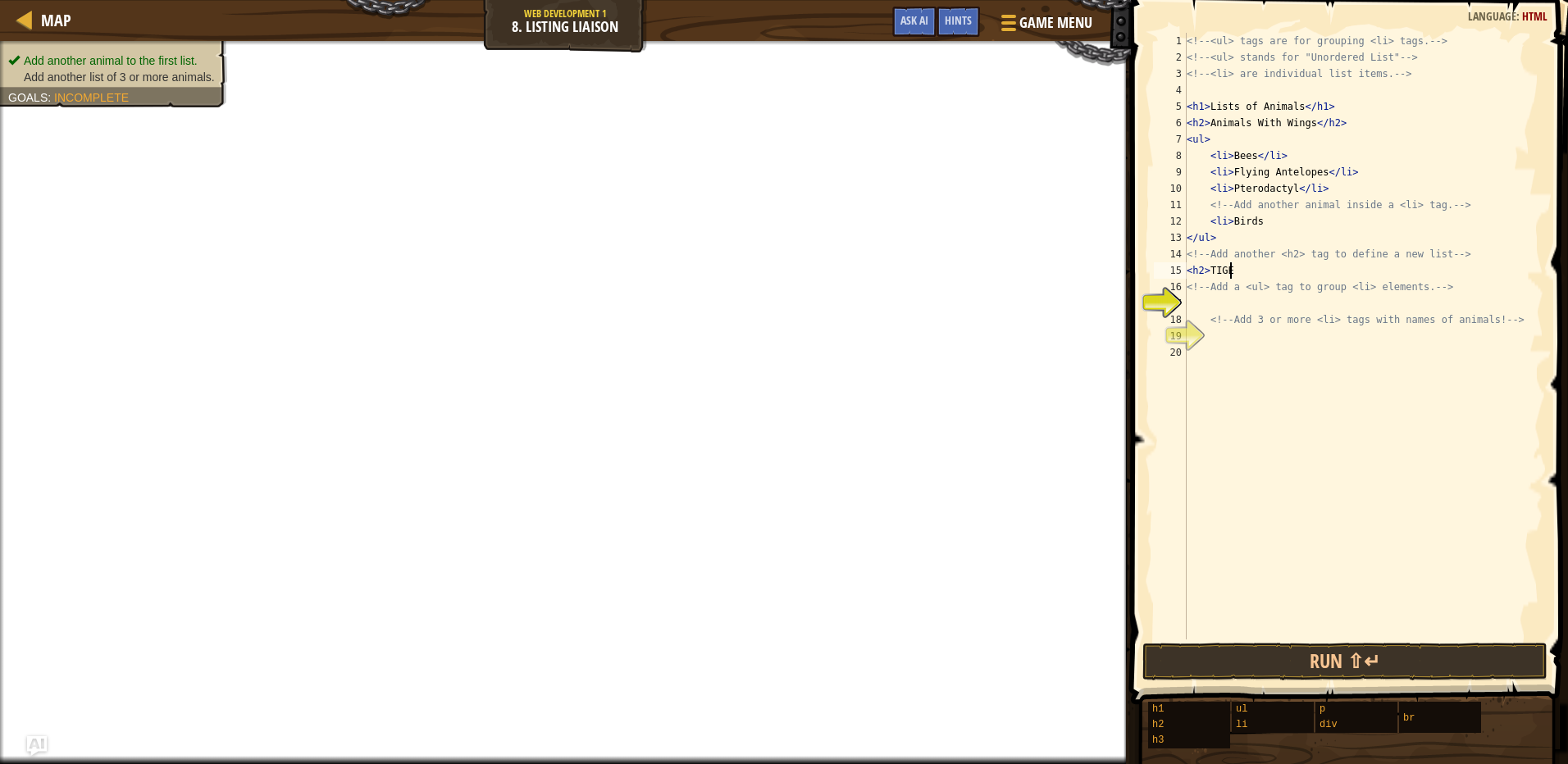
type textarea "<h2>TIGERS"
click at [1235, 295] on div "<!-- <ul> tags are for grouping <li> tags. --> <!-- <ul> stands for "Unordered …" at bounding box center [1362, 352] width 360 height 640
type textarea "<ul>"
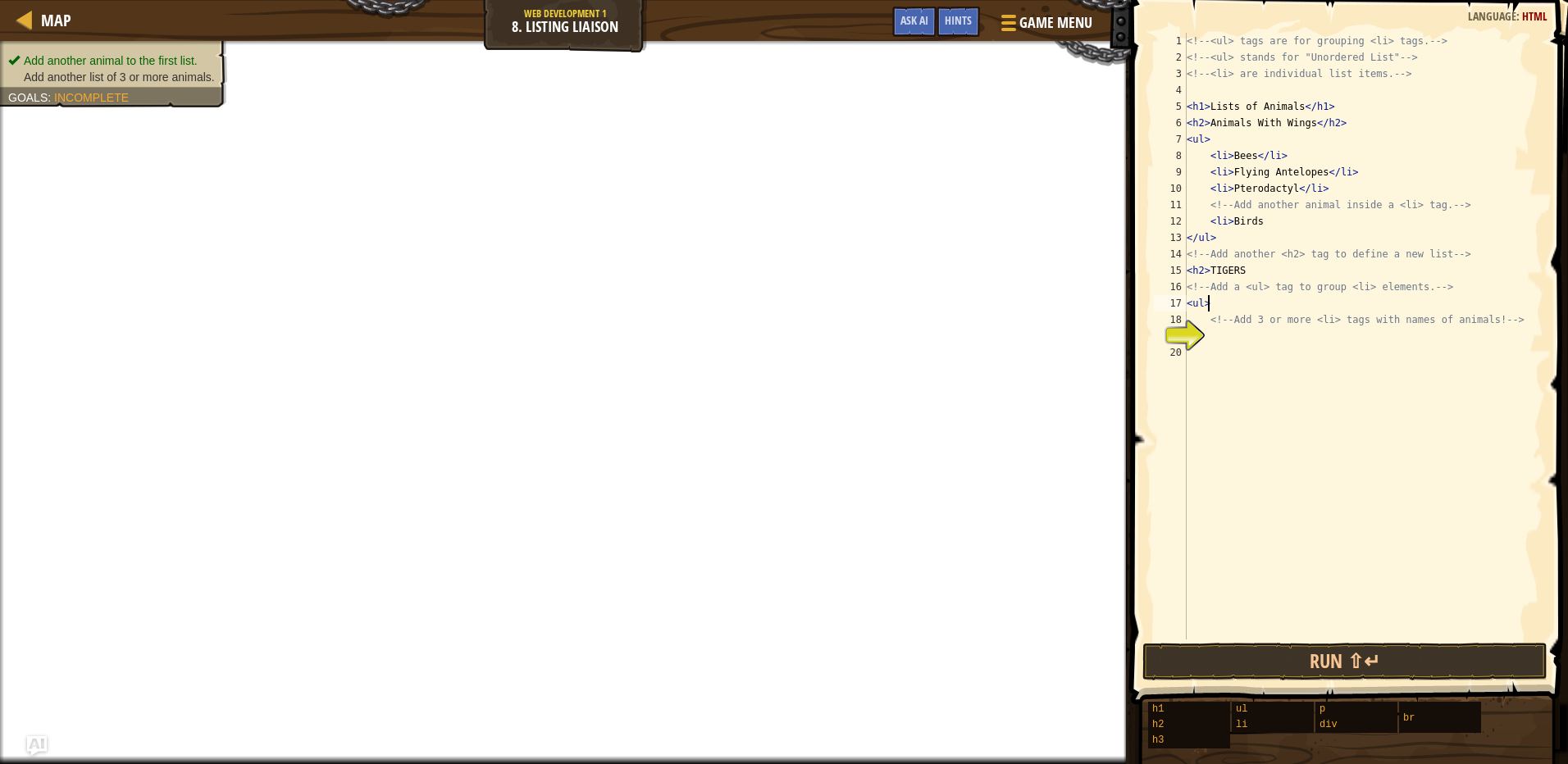
scroll to position [8, 0]
type textarea "<ul>"
type textarea "<li>bees</li>"
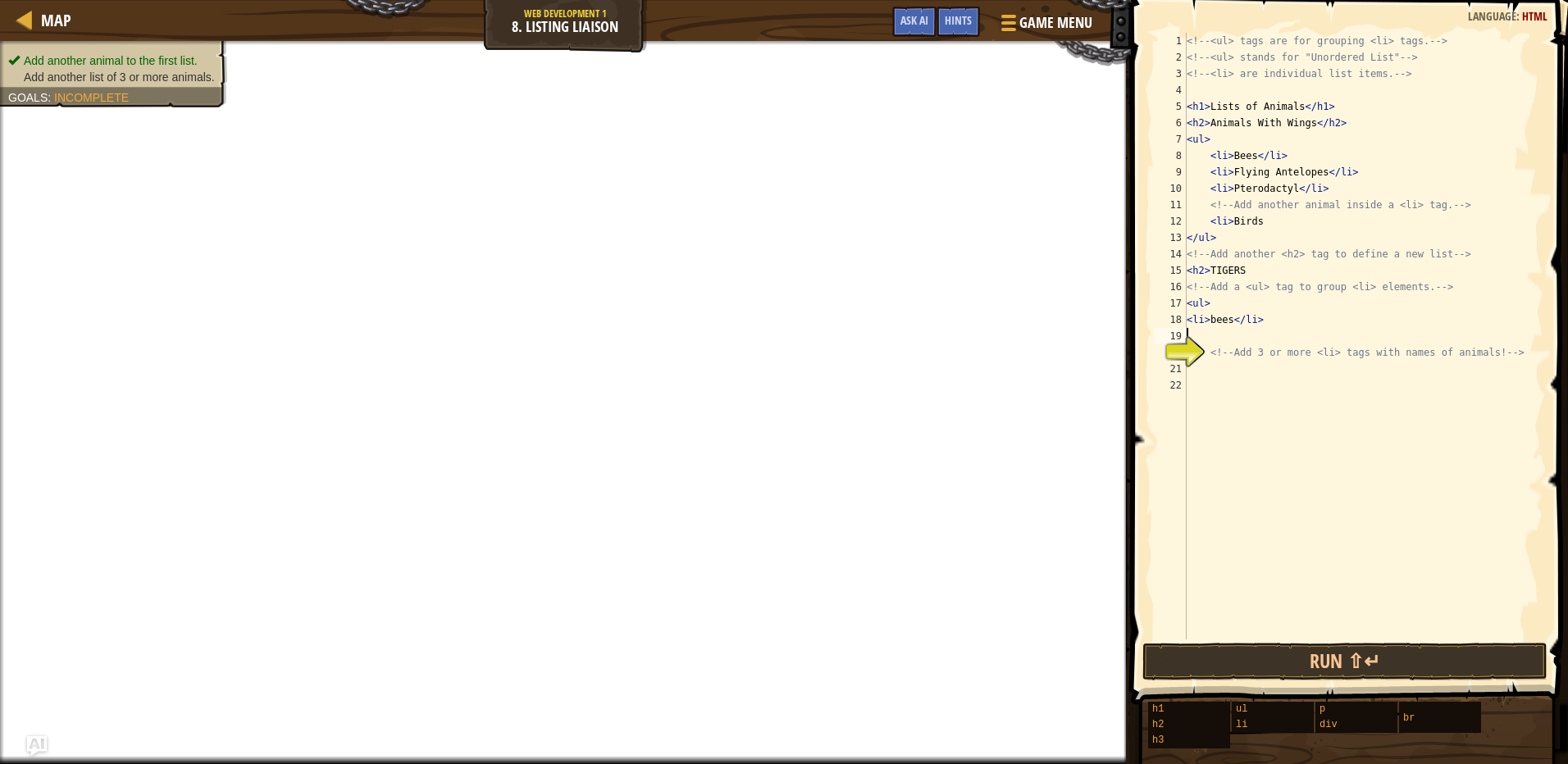
type textarea "<li>bees</li>"
click at [1187, 359] on div "20" at bounding box center [1170, 352] width 33 height 16
click at [1233, 354] on div "<!-- <ul> tags are for grouping <li> tags. --> <!-- <ul> stands for "Unordered …" at bounding box center [1362, 352] width 360 height 640
type textarea "<li>Jaguars"
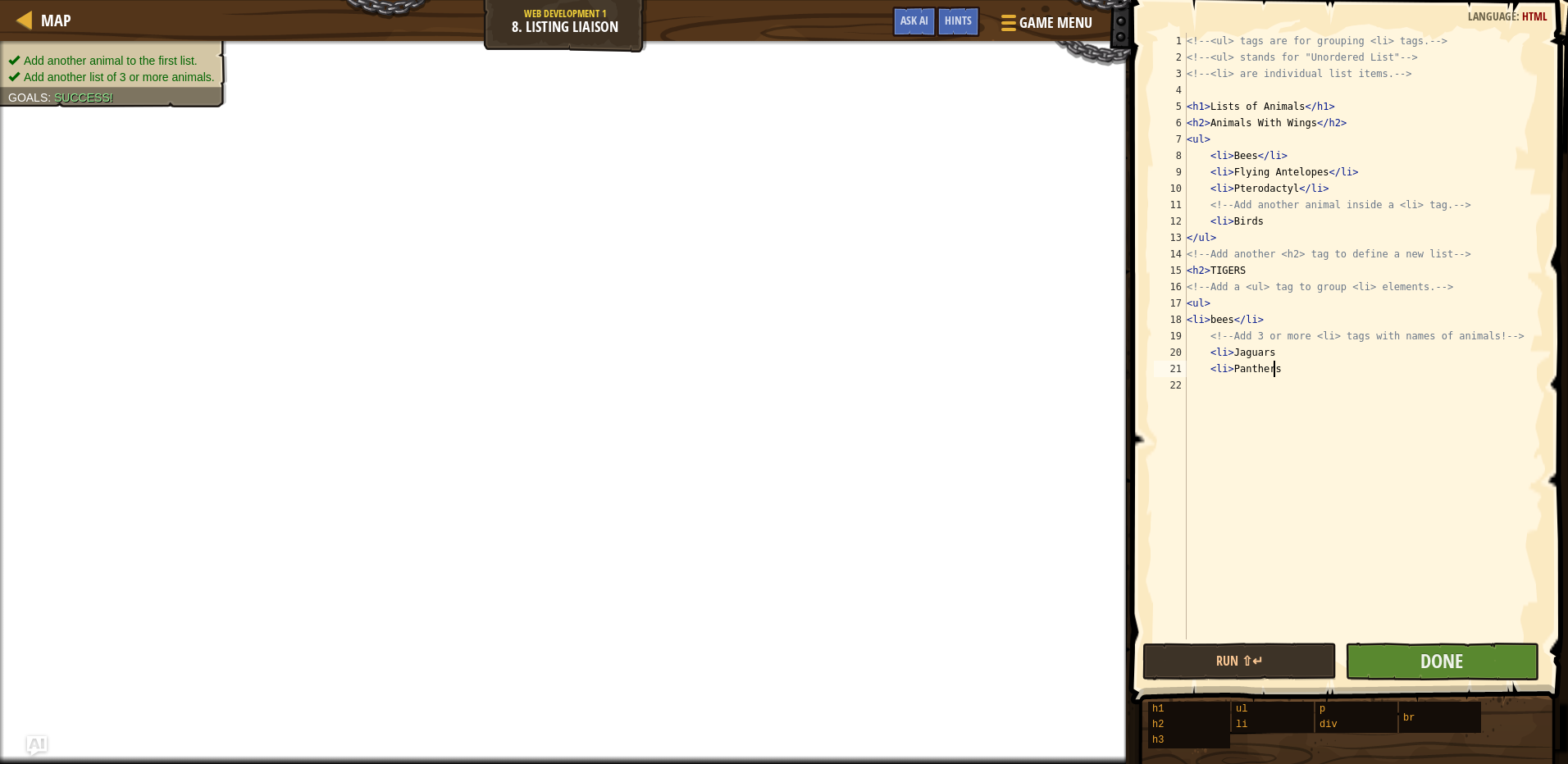
type textarea "<li>Panthers"
click at [1410, 660] on button "Done" at bounding box center [1442, 661] width 194 height 38
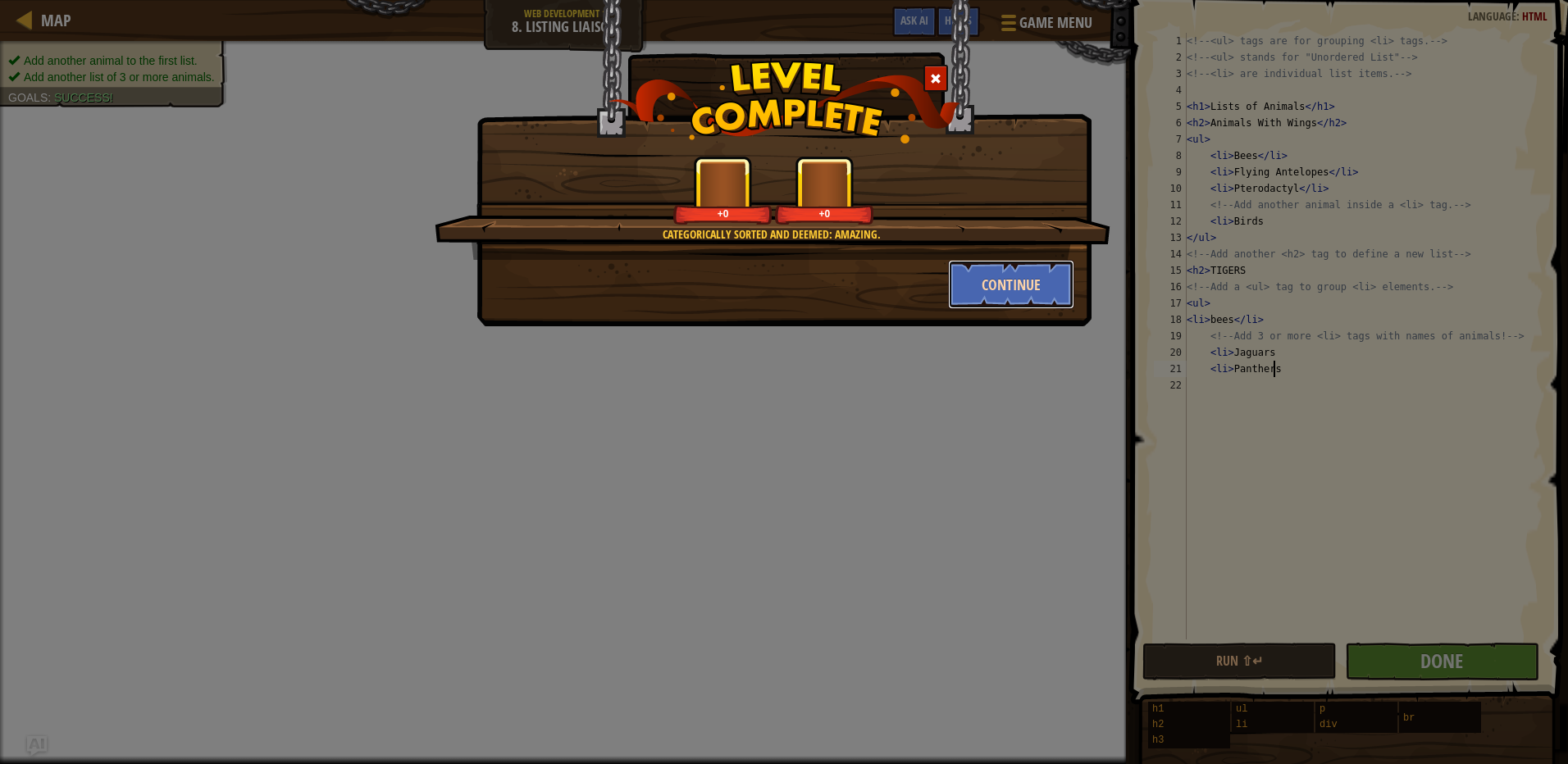
click at [983, 272] on button "Continue" at bounding box center [1011, 284] width 127 height 49
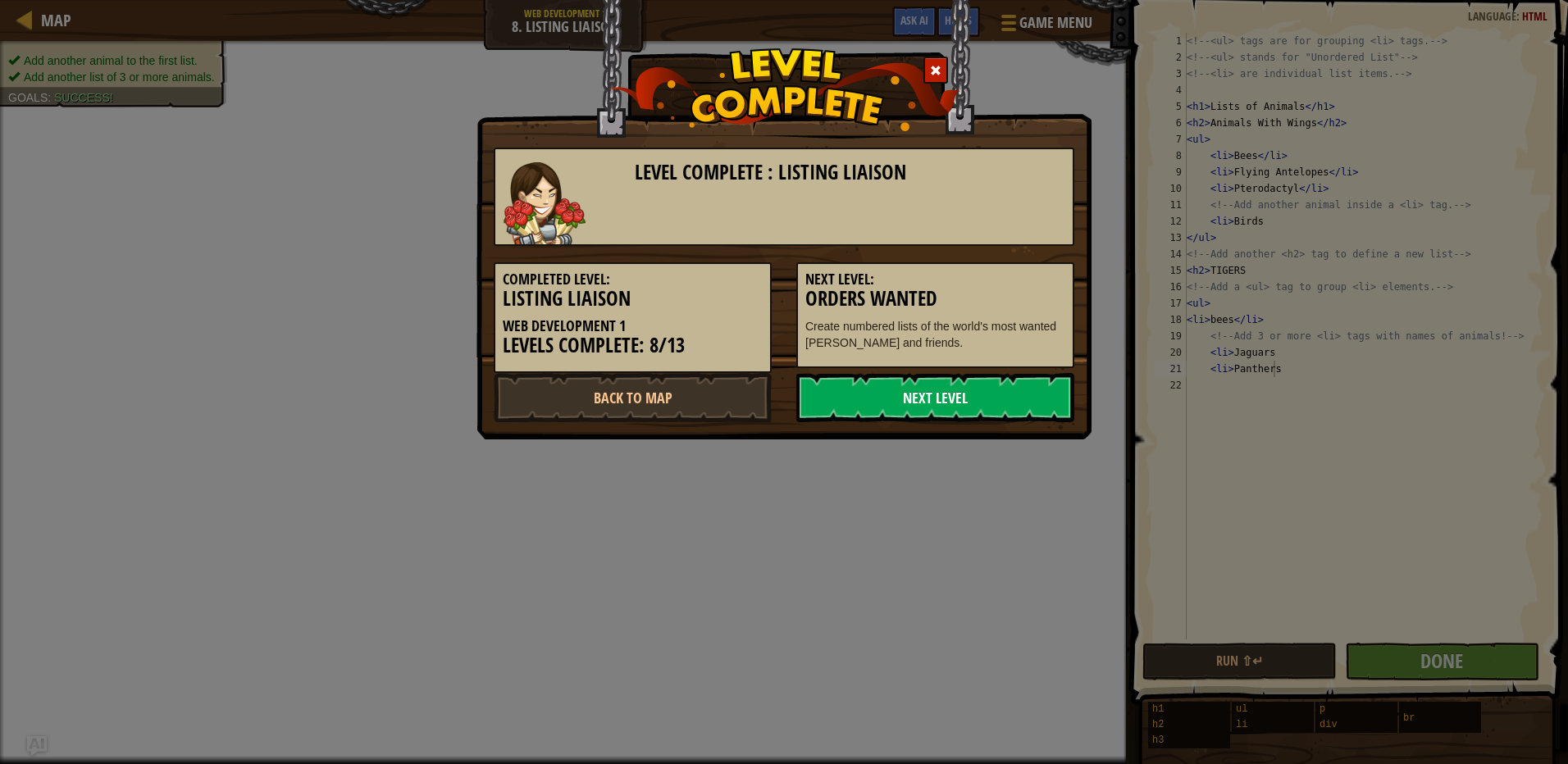
click at [930, 382] on link "Next Level" at bounding box center [935, 397] width 278 height 49
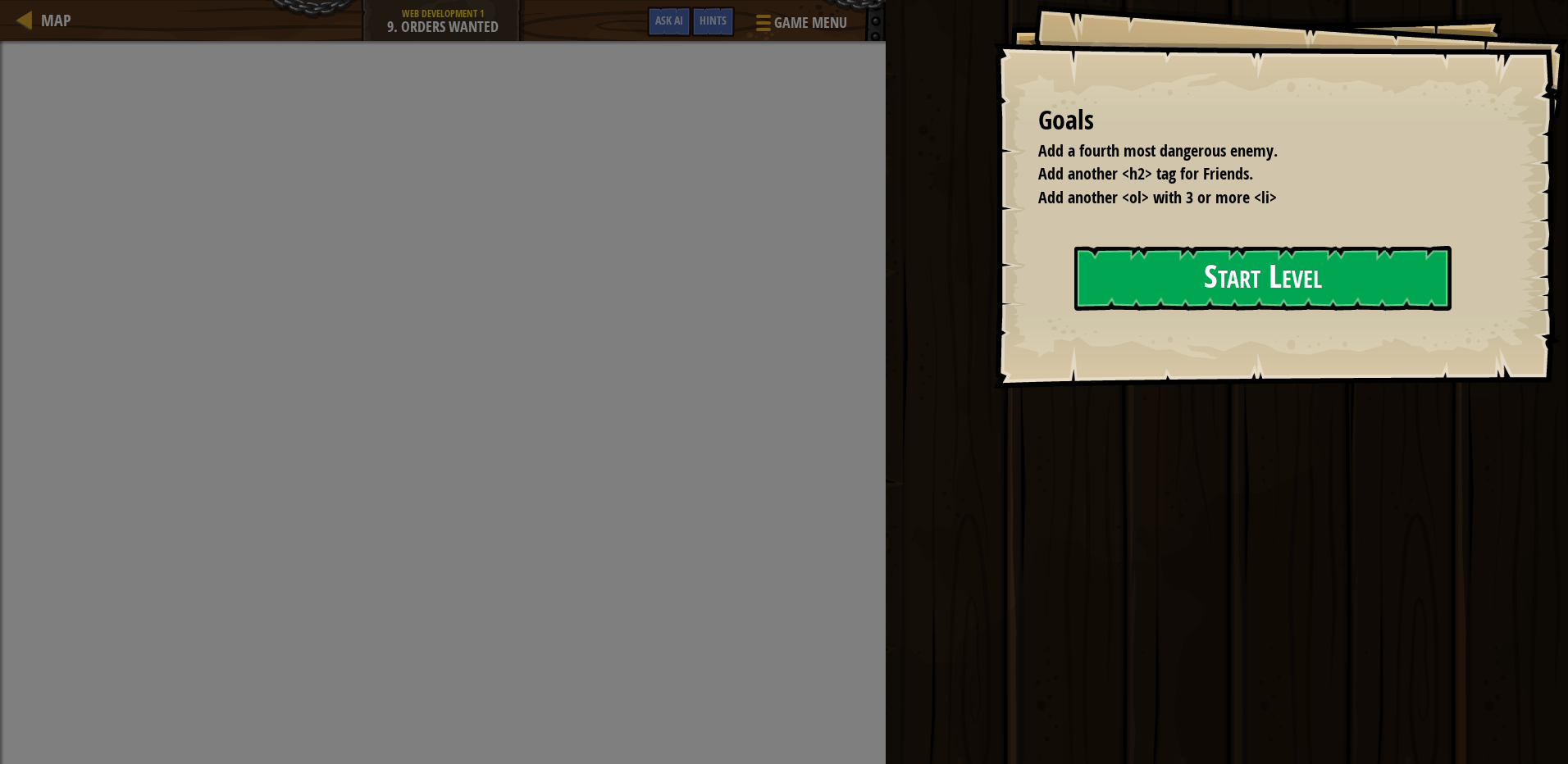
click at [1074, 312] on div "Start Level" at bounding box center [1262, 279] width 377 height 66
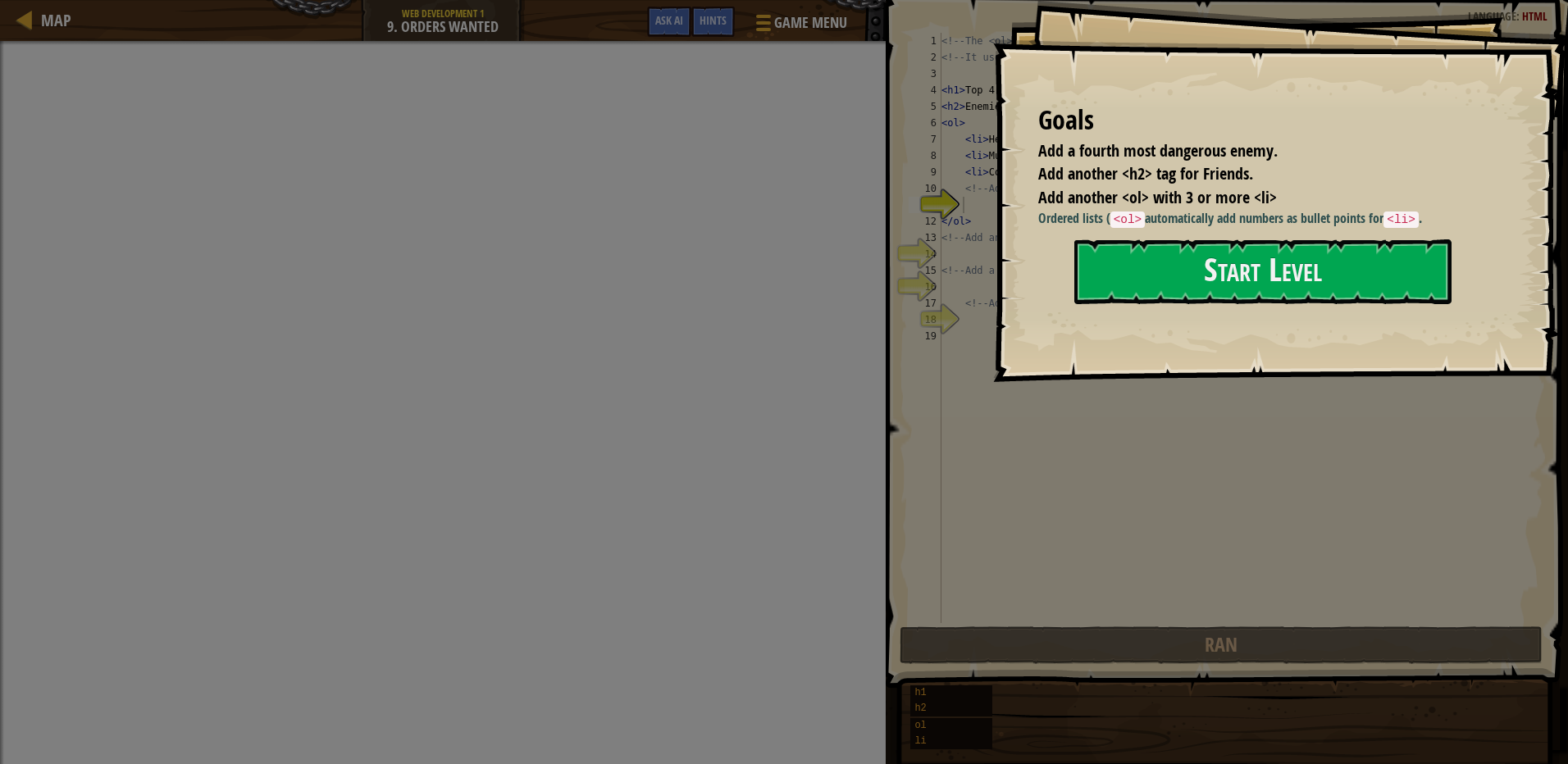
click at [1165, 343] on div at bounding box center [1262, 339] width 377 height 37
click at [1197, 259] on button "Start Level" at bounding box center [1262, 271] width 377 height 65
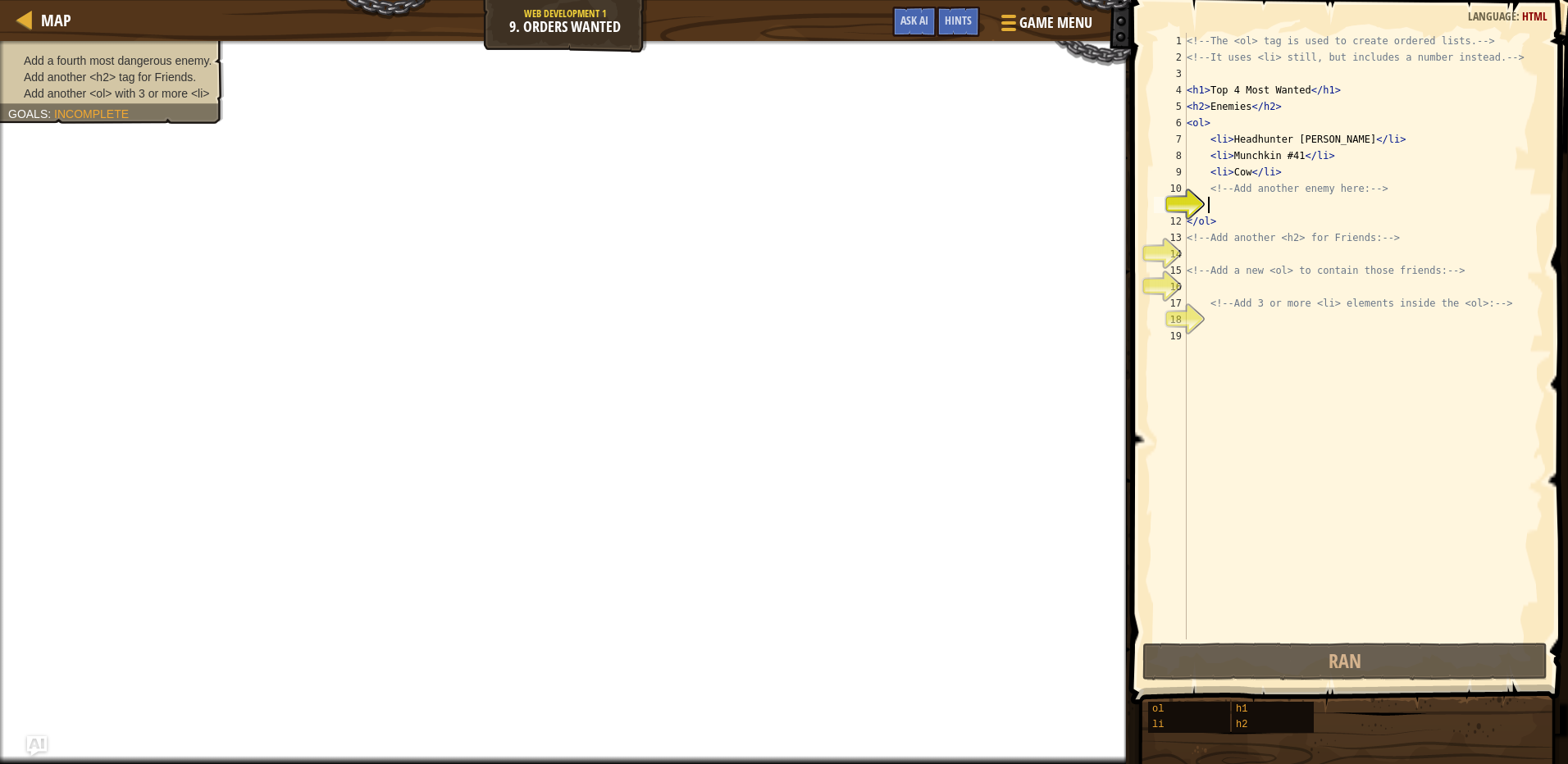
click at [1274, 203] on div "<!-- The <ol> tag is used to create ordered lists. --> <!-- It uses <li> still,…" at bounding box center [1362, 352] width 360 height 640
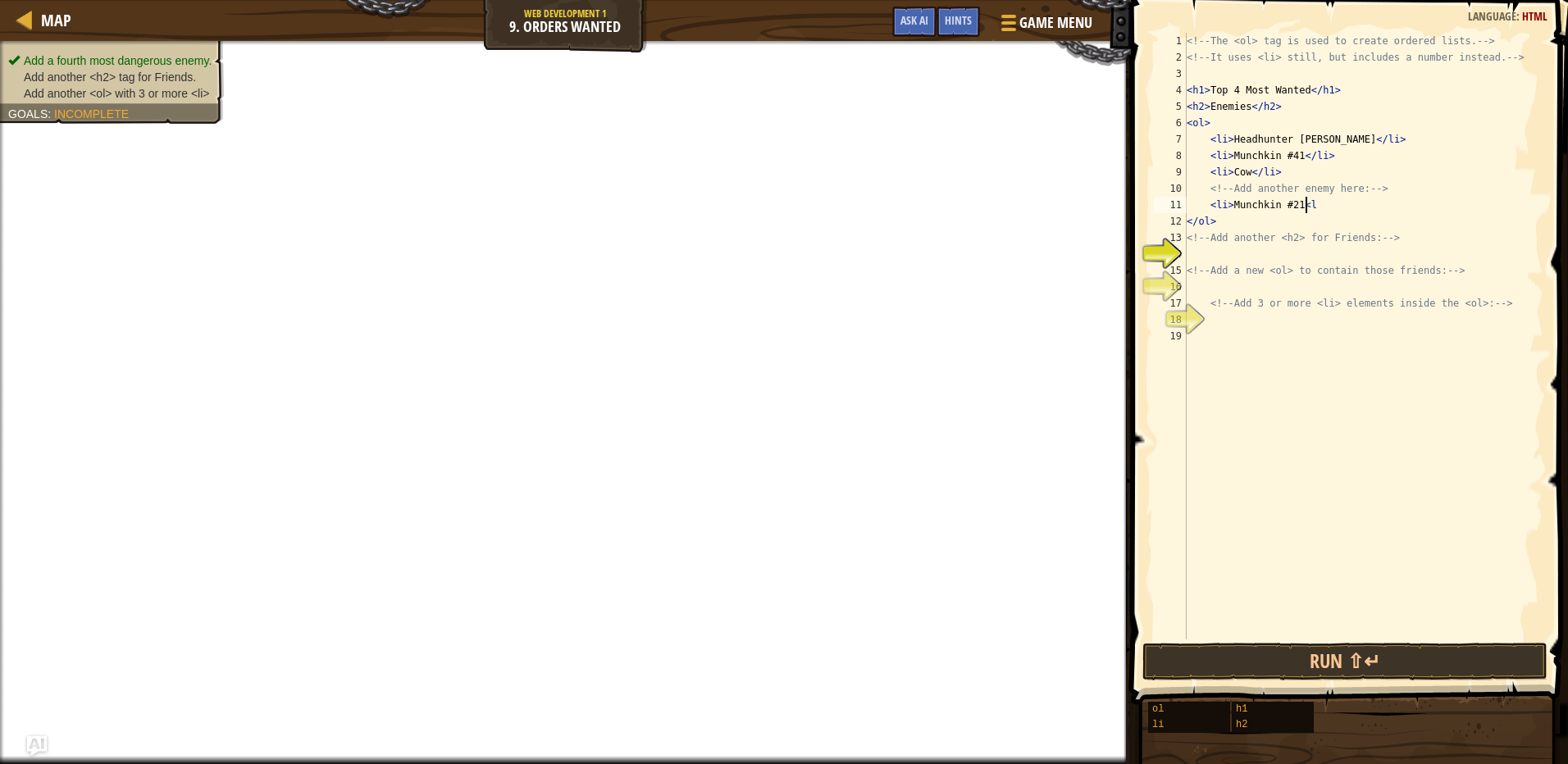
scroll to position [8, 9]
type textarea "<li>Munchkin #21<li>"
click at [1305, 247] on div "<!-- The <ol> tag is used to create ordered lists. --> <!-- It uses <li> still,…" at bounding box center [1362, 352] width 360 height 640
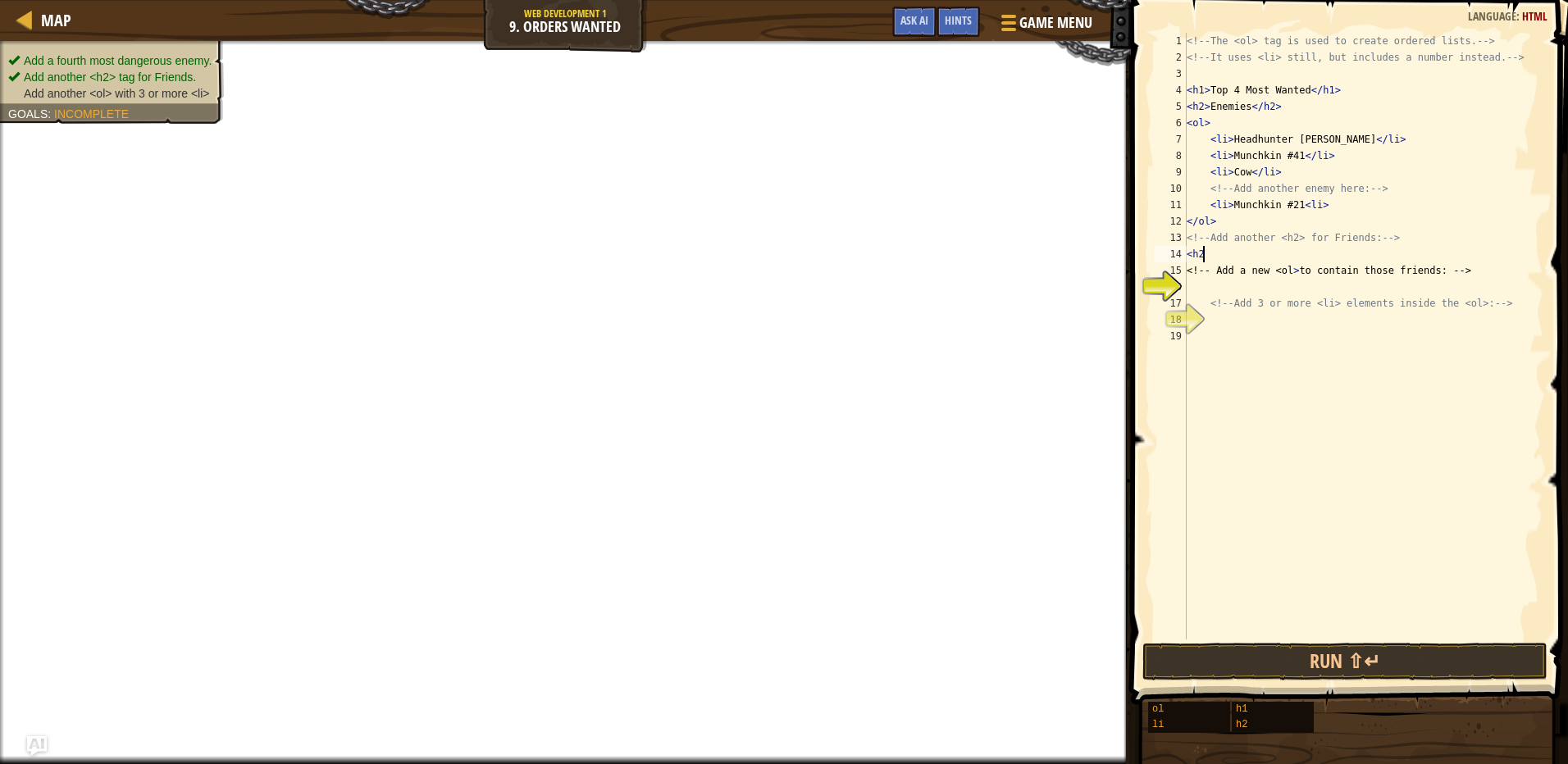
type textarea "<h2>"
click at [1357, 287] on div "<!-- The <ol> tag is used to create ordered lists. --> <!-- It uses <li> still,…" at bounding box center [1362, 352] width 360 height 640
click at [1246, 310] on div "<!-- The <ol> tag is used to create ordered lists. --> <!-- It uses <li> still,…" at bounding box center [1362, 352] width 360 height 640
type textarea "<!-- Add 3 or more <li> elements inside the <ol>: -->"
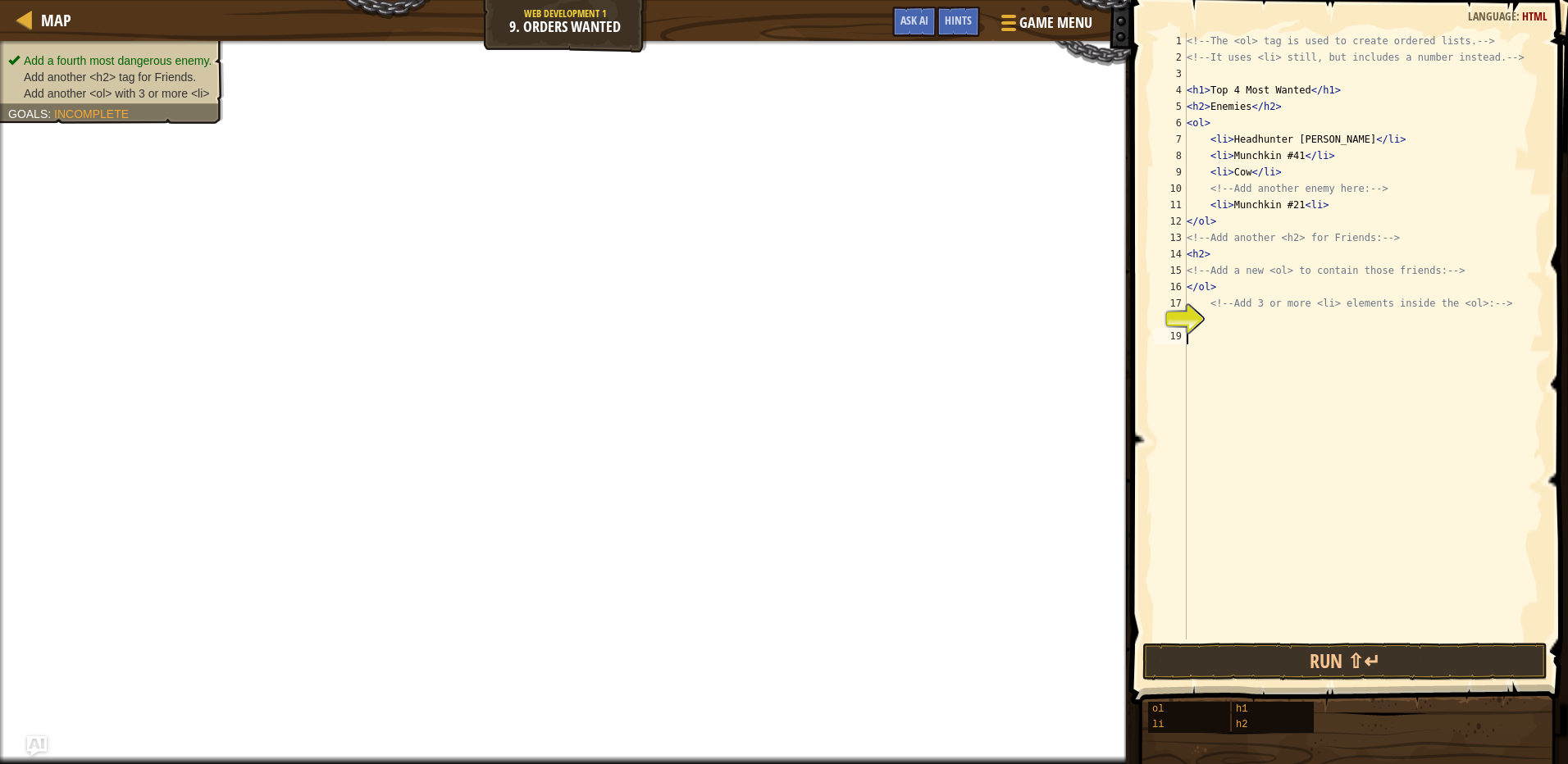
click at [1214, 342] on div "<!-- The <ol> tag is used to create ordered lists. --> <!-- It uses <li> still,…" at bounding box center [1362, 352] width 360 height 640
click at [1229, 318] on div "<!-- The <ol> tag is used to create ordered lists. --> <!-- It uses <li> still,…" at bounding box center [1362, 352] width 360 height 640
type textarea "<li>[PERSON_NAME]</li>"
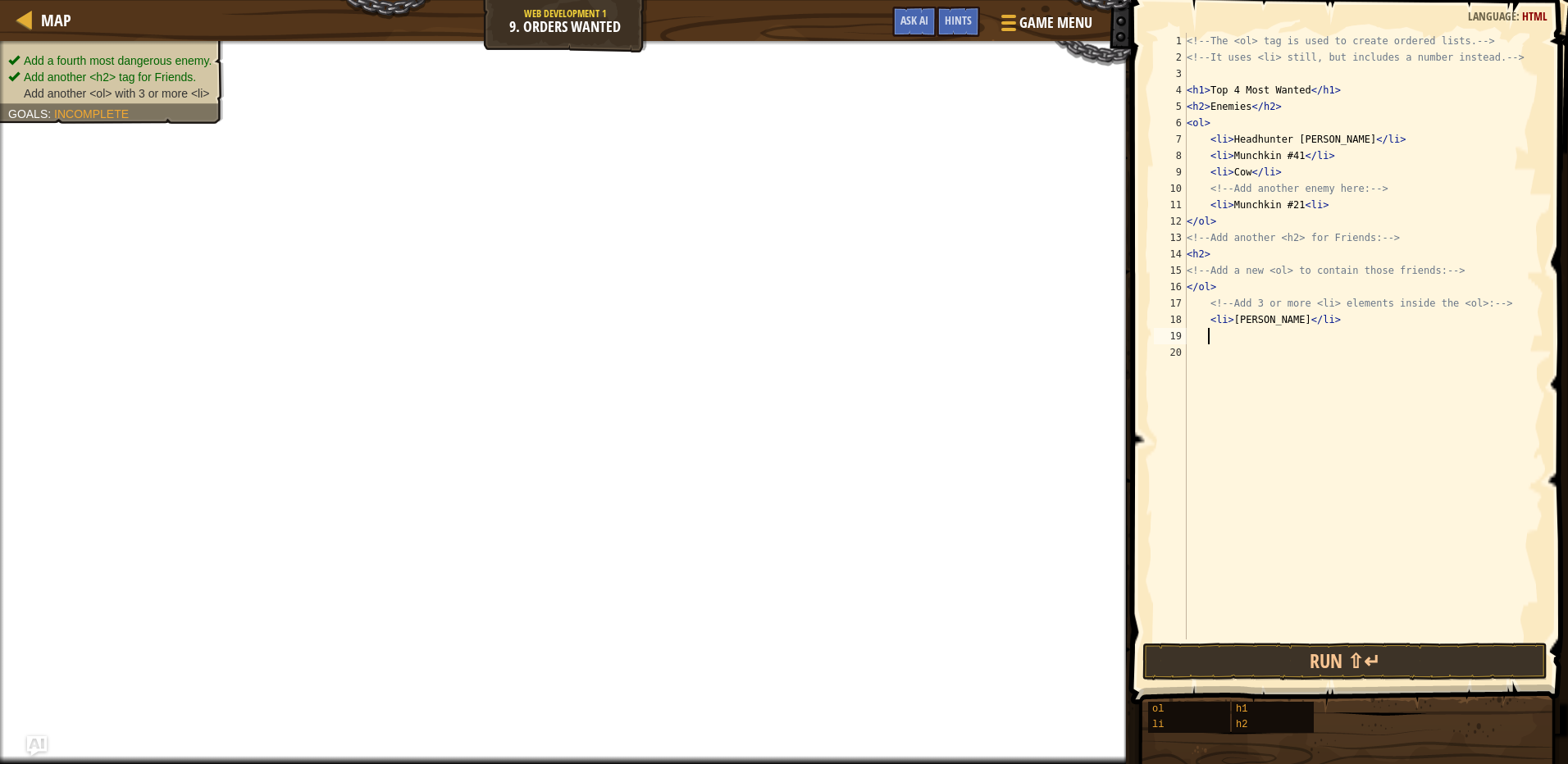
scroll to position [8, 1]
click at [1229, 318] on div "<!-- The <ol> tag is used to create ordered lists. --> <!-- It uses <li> still,…" at bounding box center [1362, 352] width 360 height 640
type textarea "<li>[PERSON_NAME]</li>"
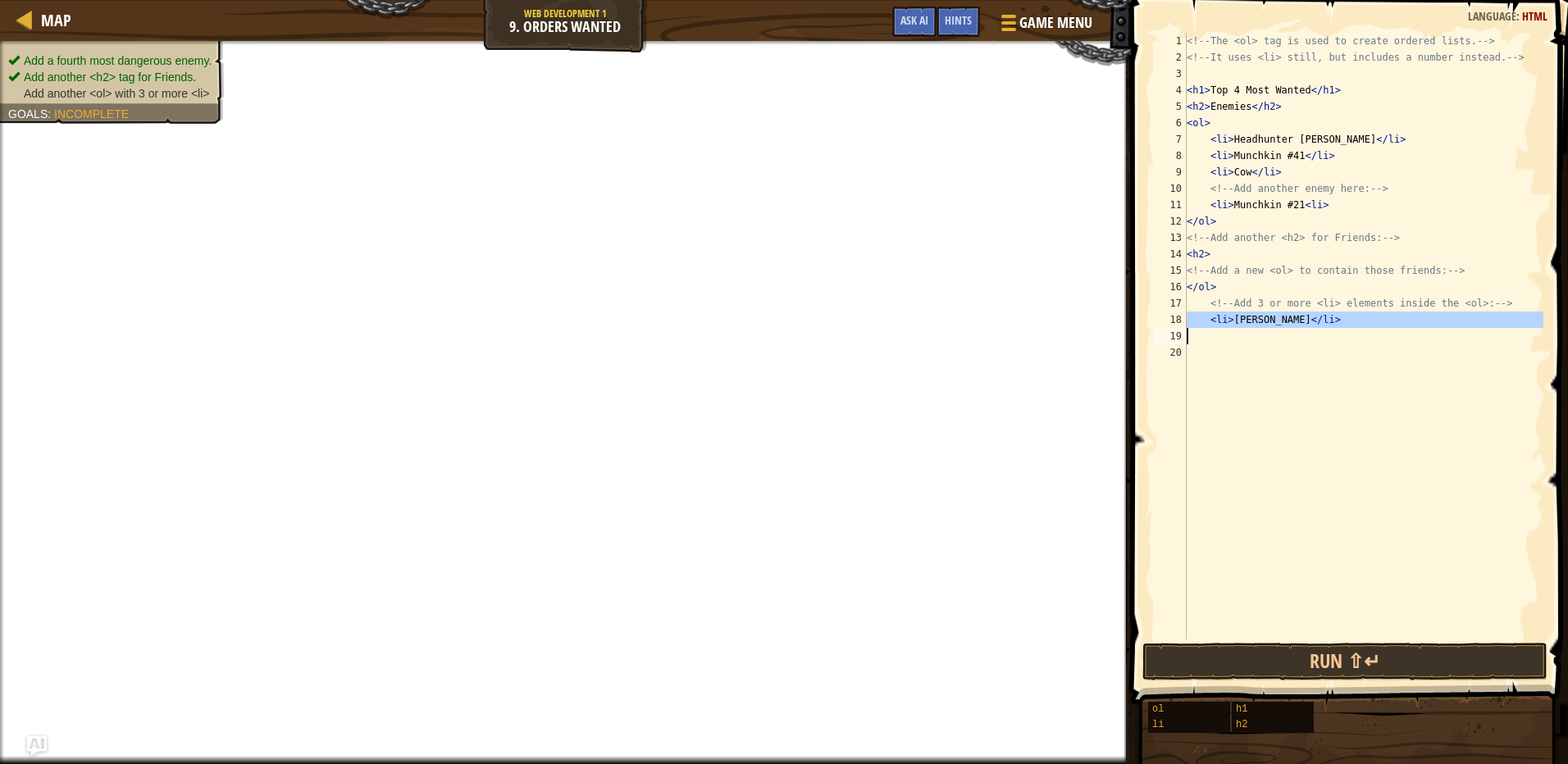
click at [1221, 349] on div "<!-- The <ol> tag is used to create ordered lists. --> <!-- It uses <li> still,…" at bounding box center [1362, 352] width 360 height 640
click at [1227, 341] on div "<!-- The <ol> tag is used to create ordered lists. --> <!-- It uses <li> still,…" at bounding box center [1362, 352] width 360 height 640
paste textarea
paste textarea "<li>[PERSON_NAME]</li>"
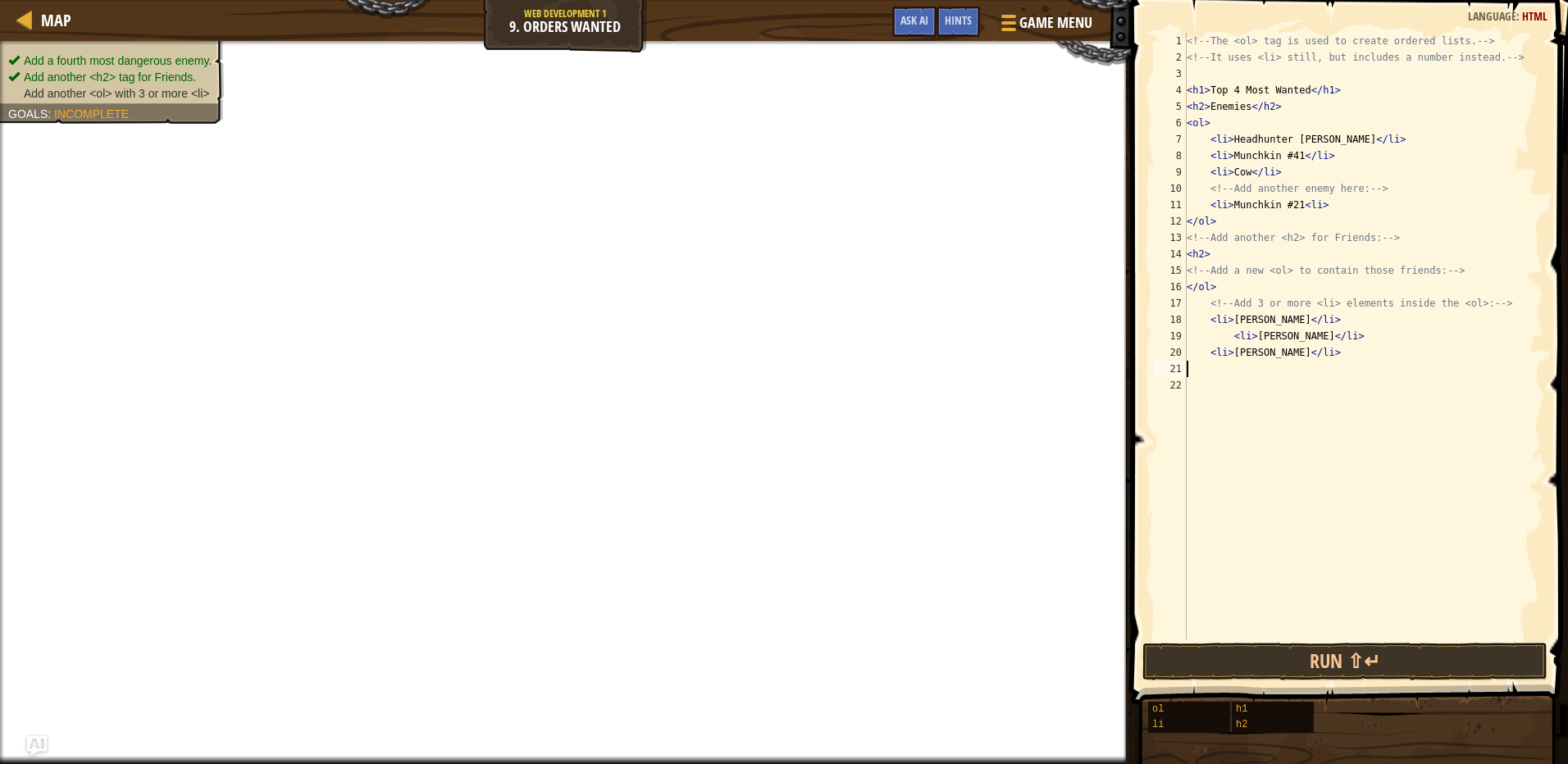
click at [1215, 339] on div "<!-- The <ol> tag is used to create ordered lists. --> <!-- It uses <li> still,…" at bounding box center [1362, 352] width 360 height 640
click at [1230, 332] on div "<!-- The <ol> tag is used to create ordered lists. --> <!-- It uses <li> still,…" at bounding box center [1362, 352] width 360 height 640
click at [1235, 333] on div "<!-- The <ol> tag is used to create ordered lists. --> <!-- It uses <li> still,…" at bounding box center [1362, 352] width 360 height 640
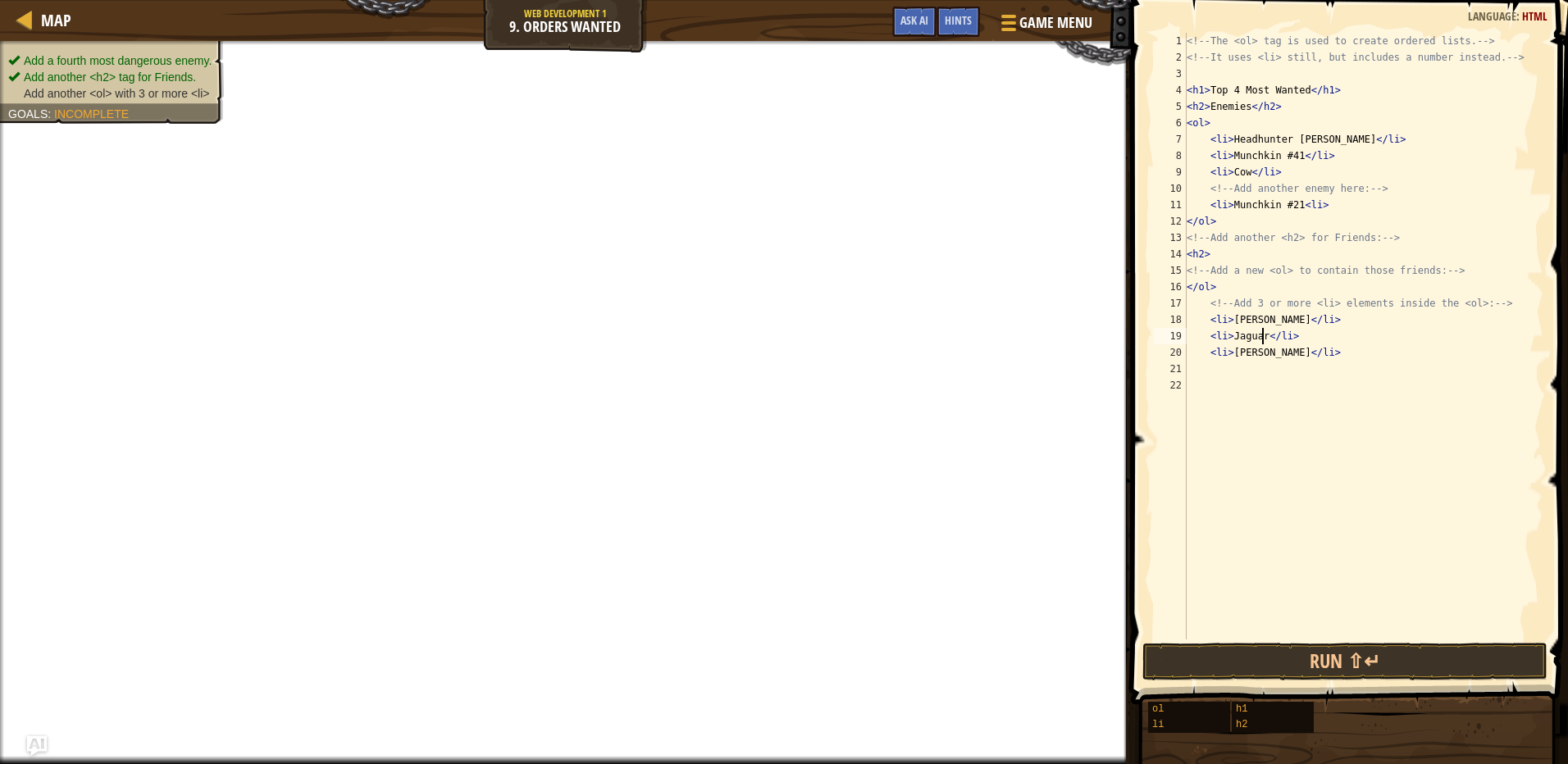
click at [1240, 356] on div "<!-- The <ol> tag is used to create ordered lists. --> <!-- It uses <li> still,…" at bounding box center [1362, 352] width 360 height 640
type textarea "<li>kone</li>"
click at [1227, 392] on div "<!-- The <ol> tag is used to create ordered lists. --> <!-- It uses <li> still,…" at bounding box center [1362, 352] width 360 height 640
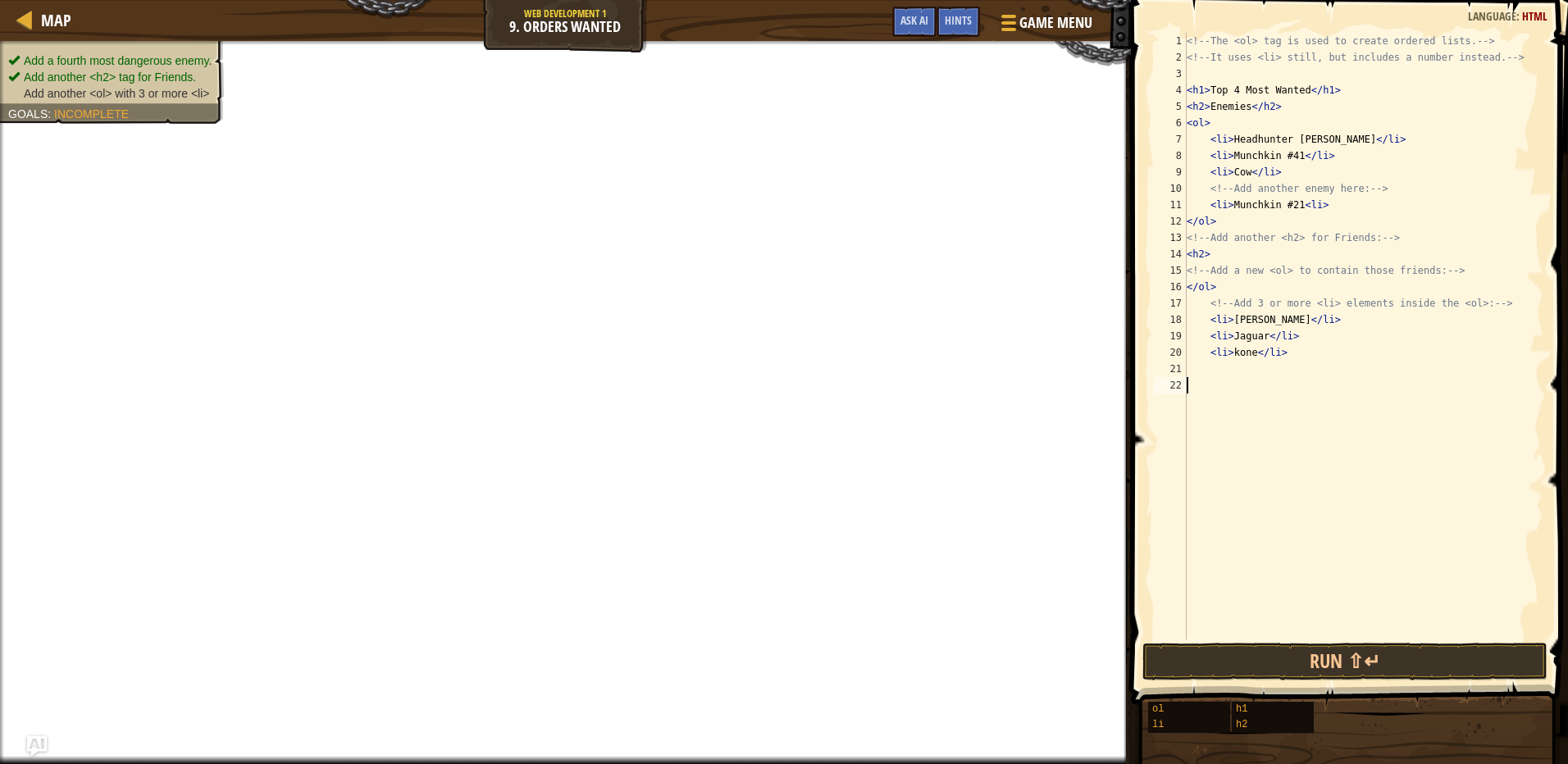
scroll to position [8, 0]
click at [1244, 290] on div "<!-- The <ol> tag is used to create ordered lists. --> <!-- It uses <li> still,…" at bounding box center [1362, 352] width 360 height 640
click at [1198, 281] on div "<!-- The <ol> tag is used to create ordered lists. --> <!-- It uses <li> still,…" at bounding box center [1362, 352] width 360 height 640
type textarea "<ol>"
click at [1310, 368] on div "<!-- The <ol> tag is used to create ordered lists. --> <!-- It uses <li> still,…" at bounding box center [1362, 352] width 360 height 640
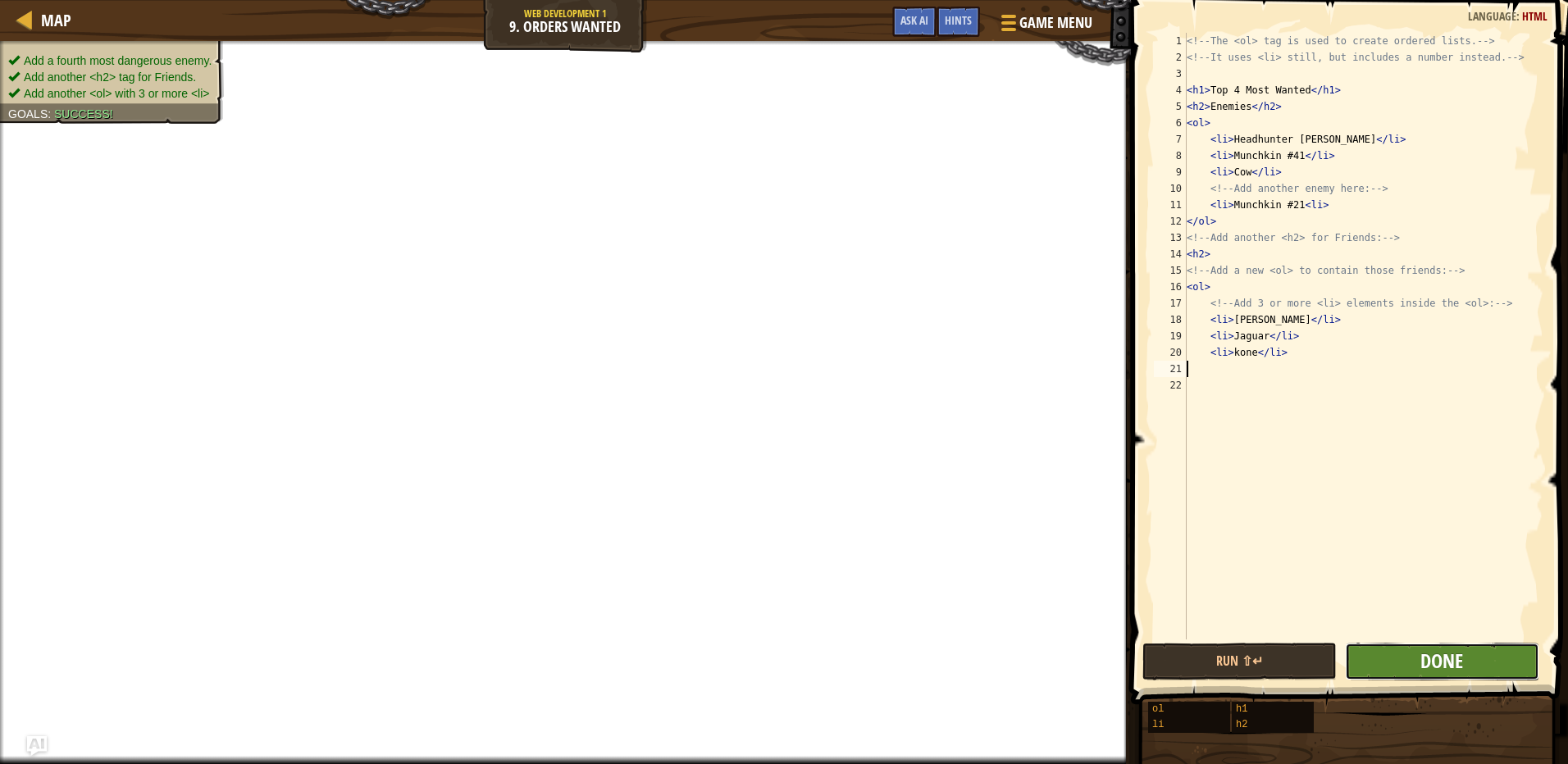
click at [1453, 654] on span "Done" at bounding box center [1442, 660] width 42 height 26
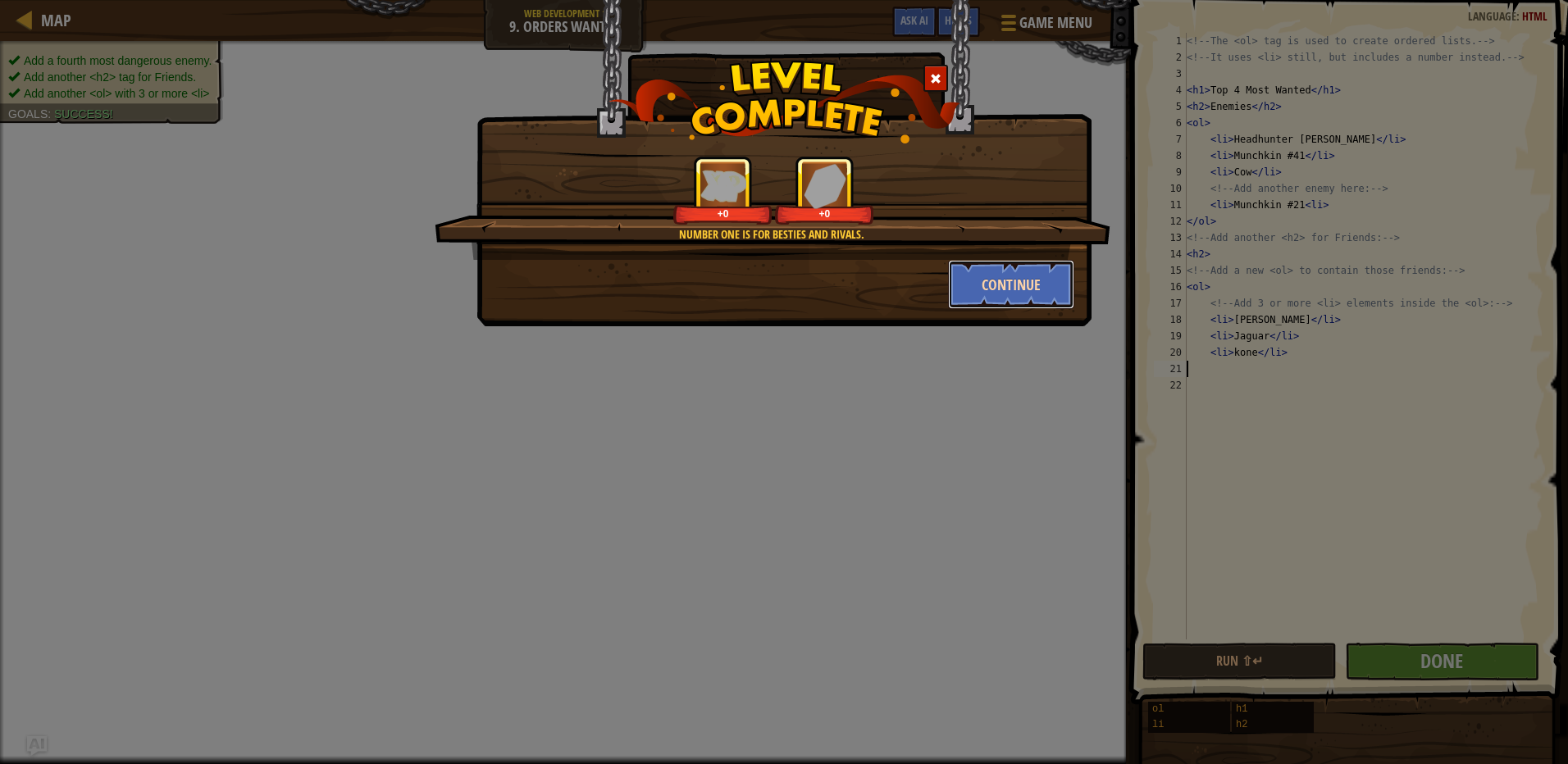
click at [985, 269] on button "Continue" at bounding box center [1011, 284] width 127 height 49
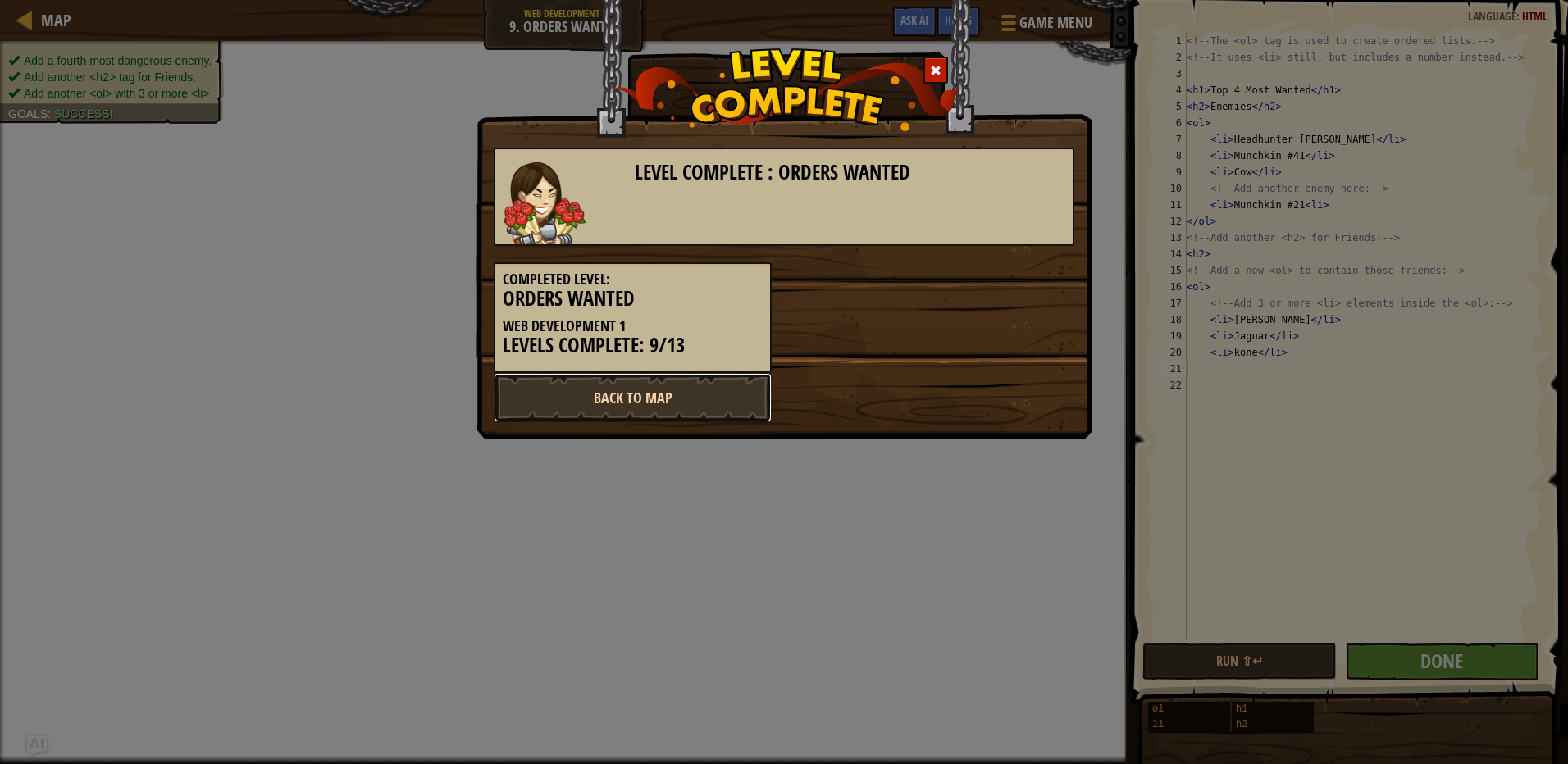
click at [701, 385] on link "Back to Map" at bounding box center [633, 397] width 278 height 49
